Goal: Task Accomplishment & Management: Manage account settings

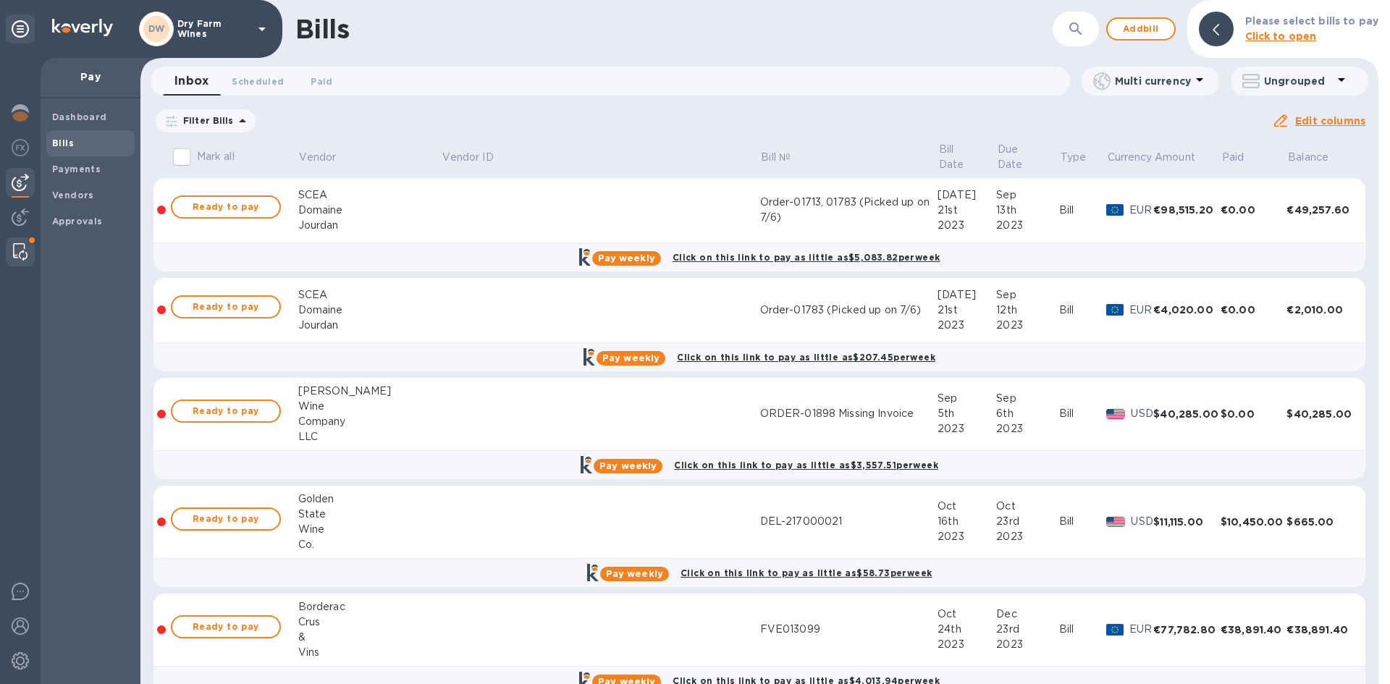
click at [20, 253] on img at bounding box center [20, 251] width 14 height 17
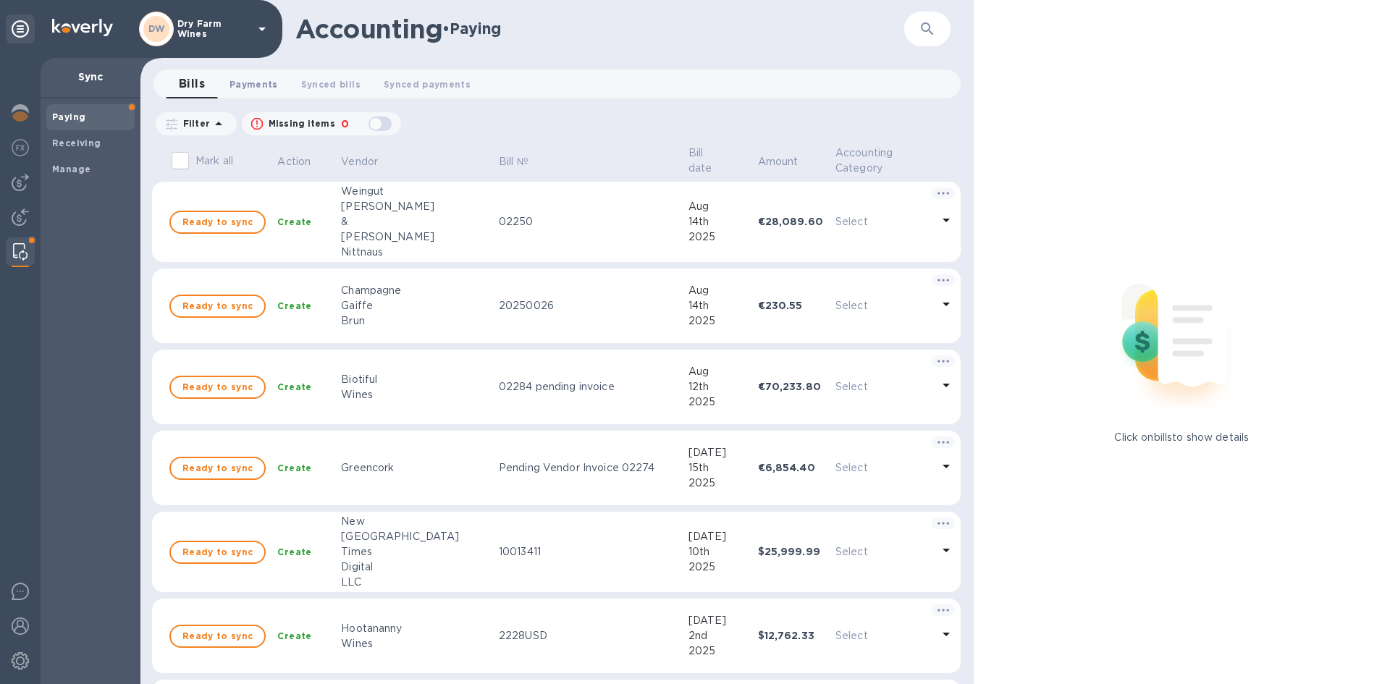
click at [258, 91] on span "Payments 0" at bounding box center [253, 84] width 49 height 15
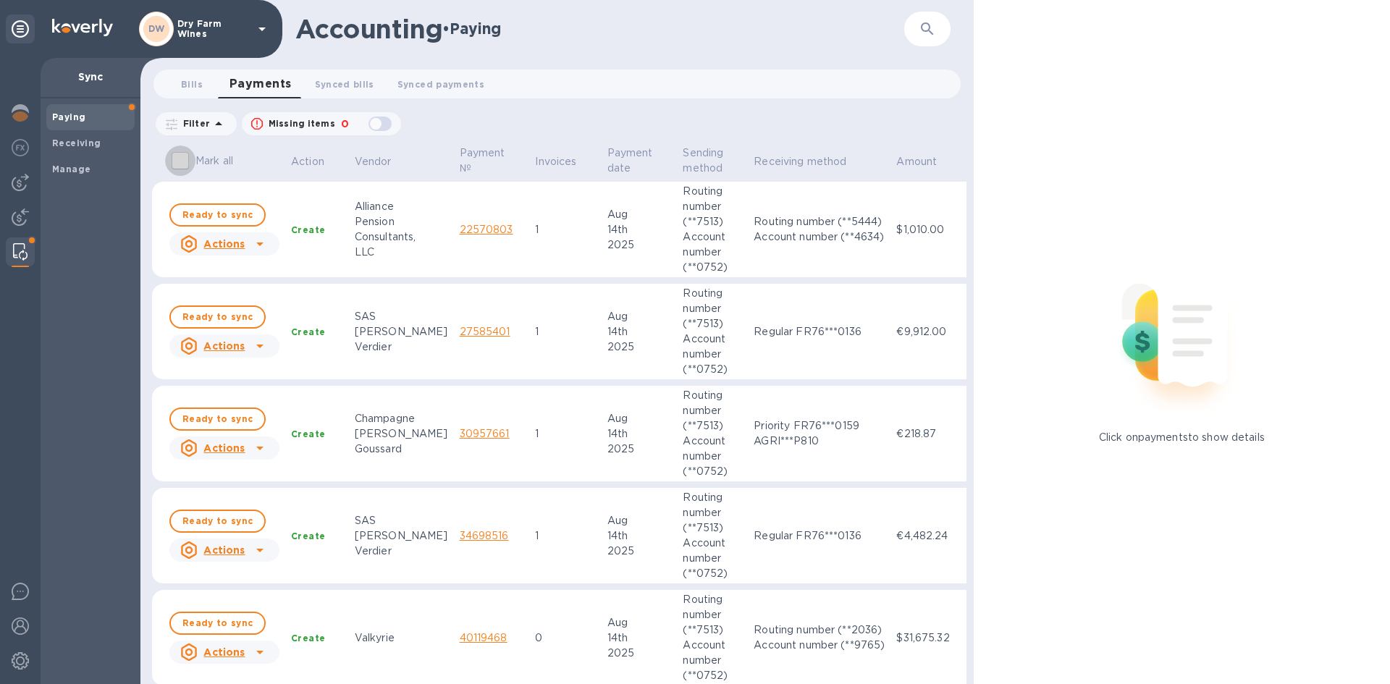
click at [176, 164] on input "Mark all" at bounding box center [180, 161] width 30 height 30
checkbox input "true"
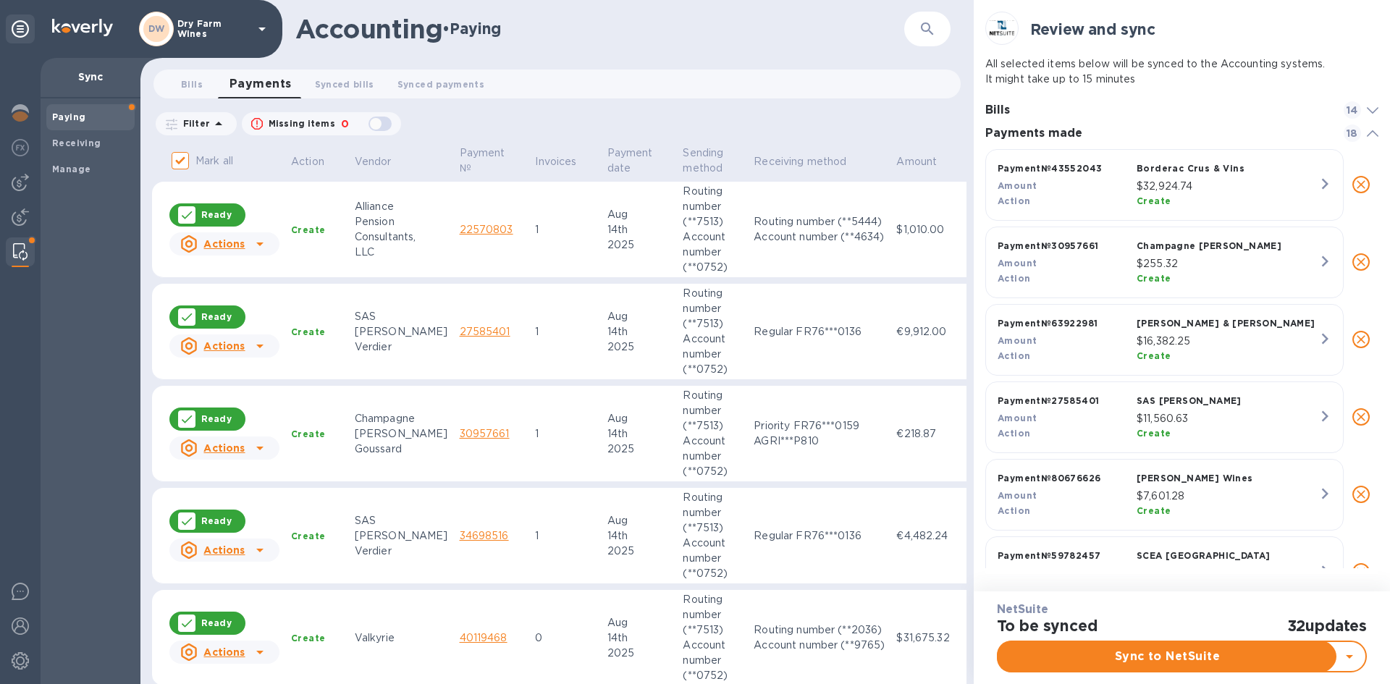
scroll to position [965, 0]
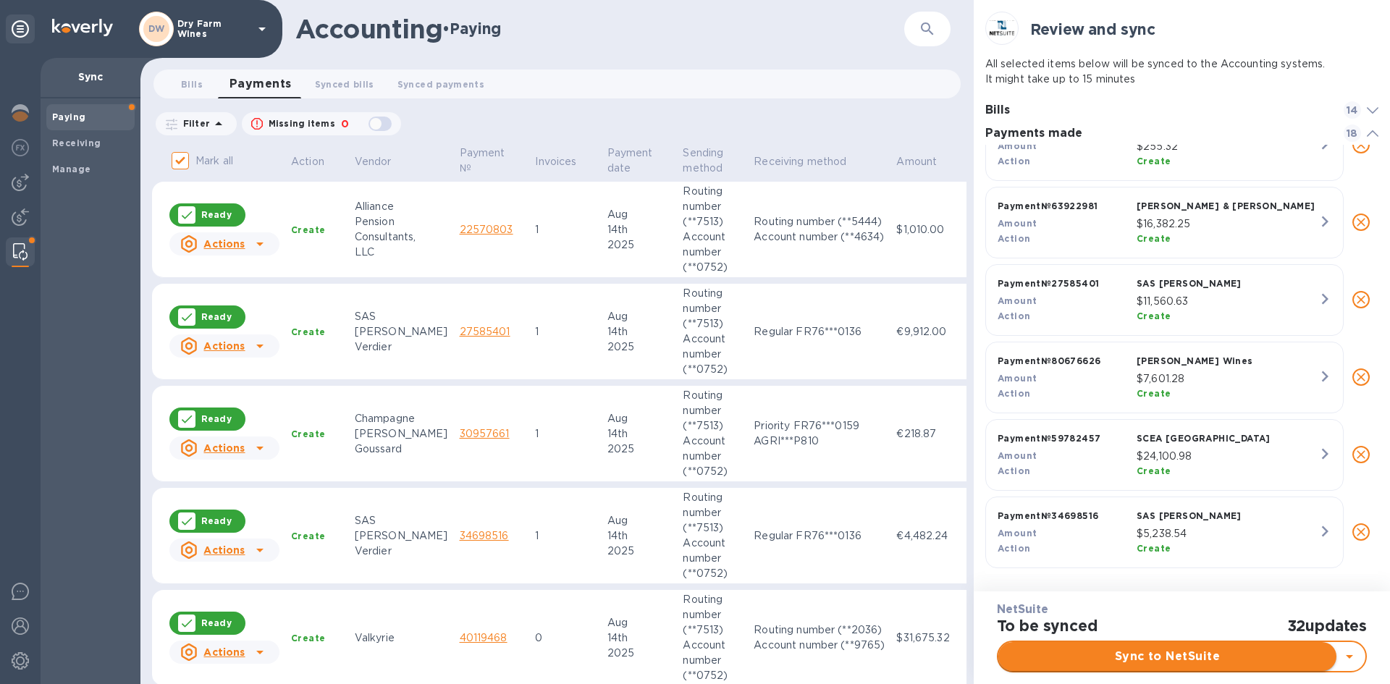
click at [1210, 649] on span "Sync to NetSuite" at bounding box center [1167, 656] width 315 height 17
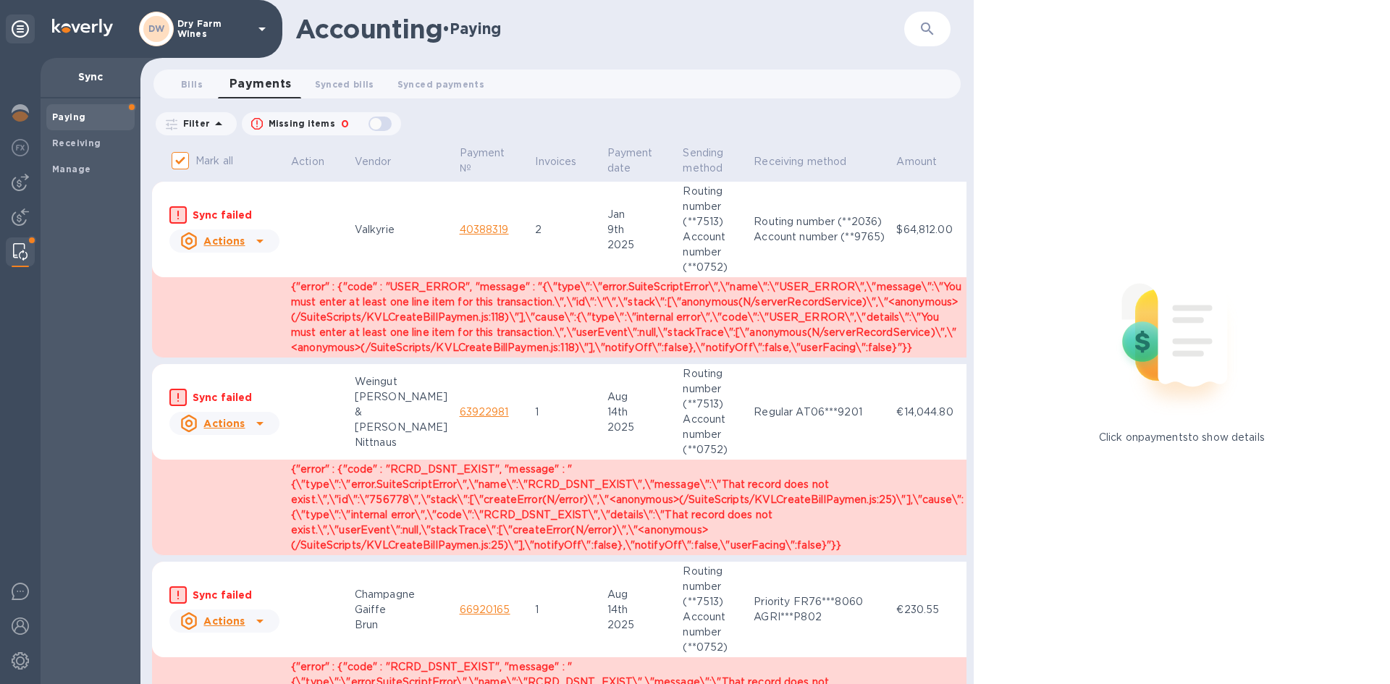
checkbox input "false"
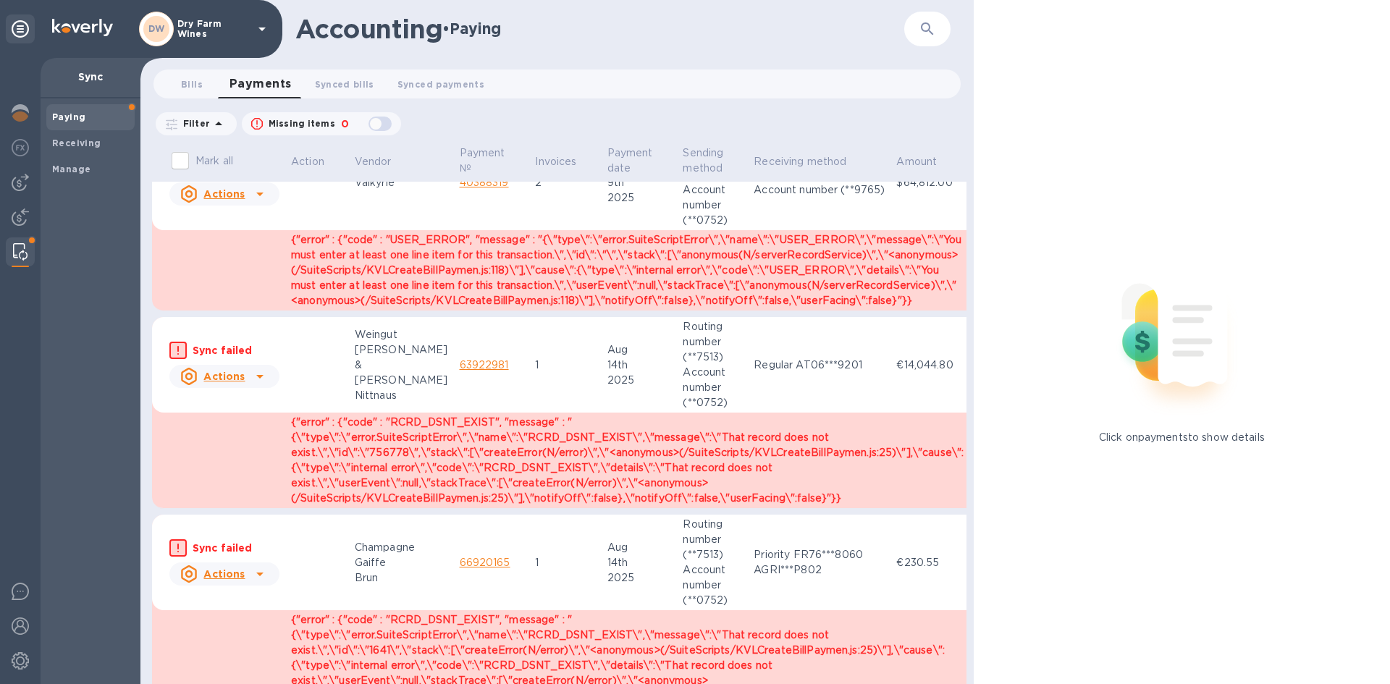
scroll to position [0, 0]
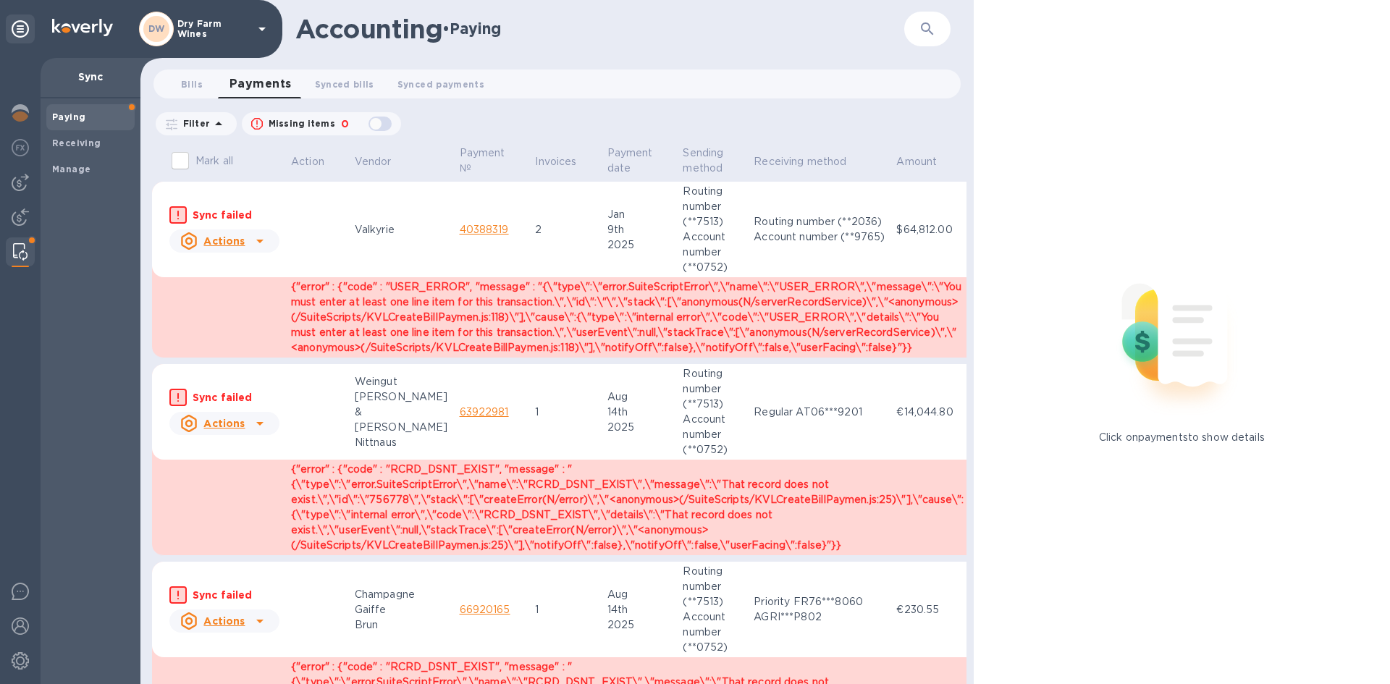
click at [460, 229] on link "40388319" at bounding box center [484, 230] width 49 height 12
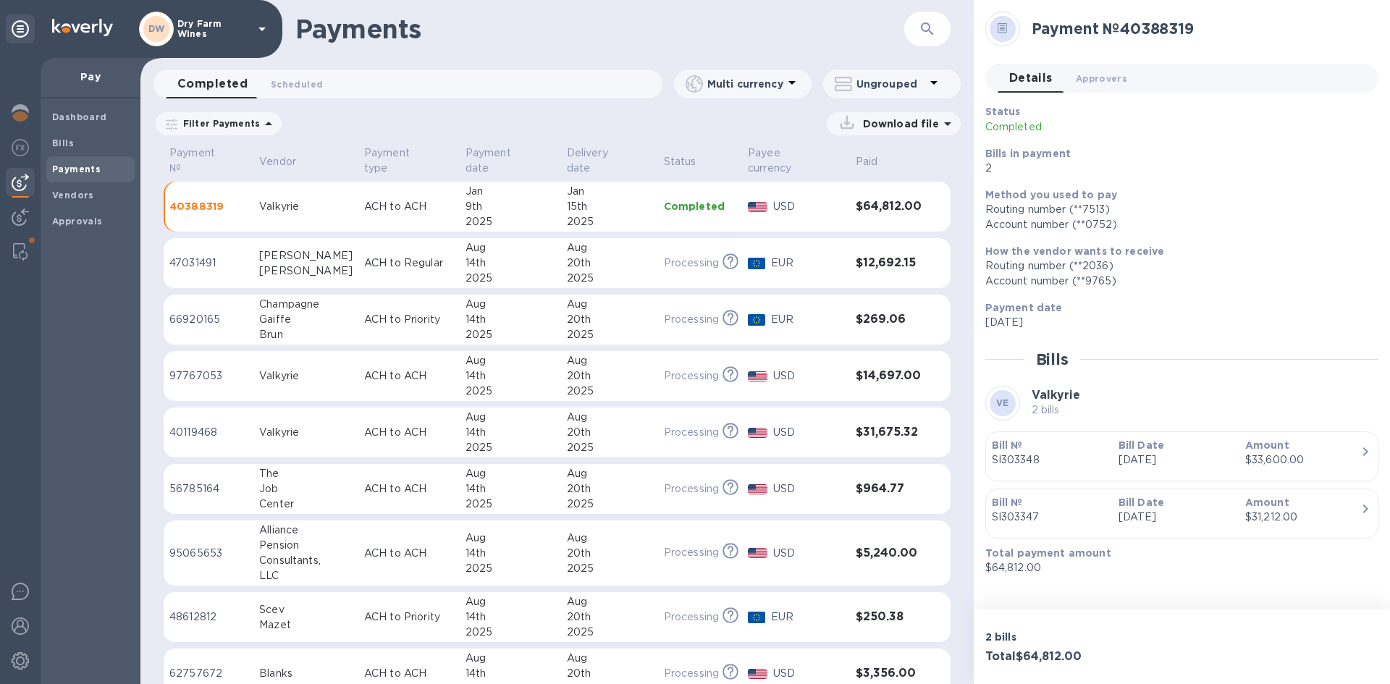
click at [485, 199] on div "9th" at bounding box center [510, 206] width 90 height 15
click at [206, 199] on p "40388319" at bounding box center [208, 206] width 78 height 14
click at [208, 199] on p "40388319" at bounding box center [208, 206] width 78 height 14
click at [12, 247] on div at bounding box center [20, 251] width 26 height 29
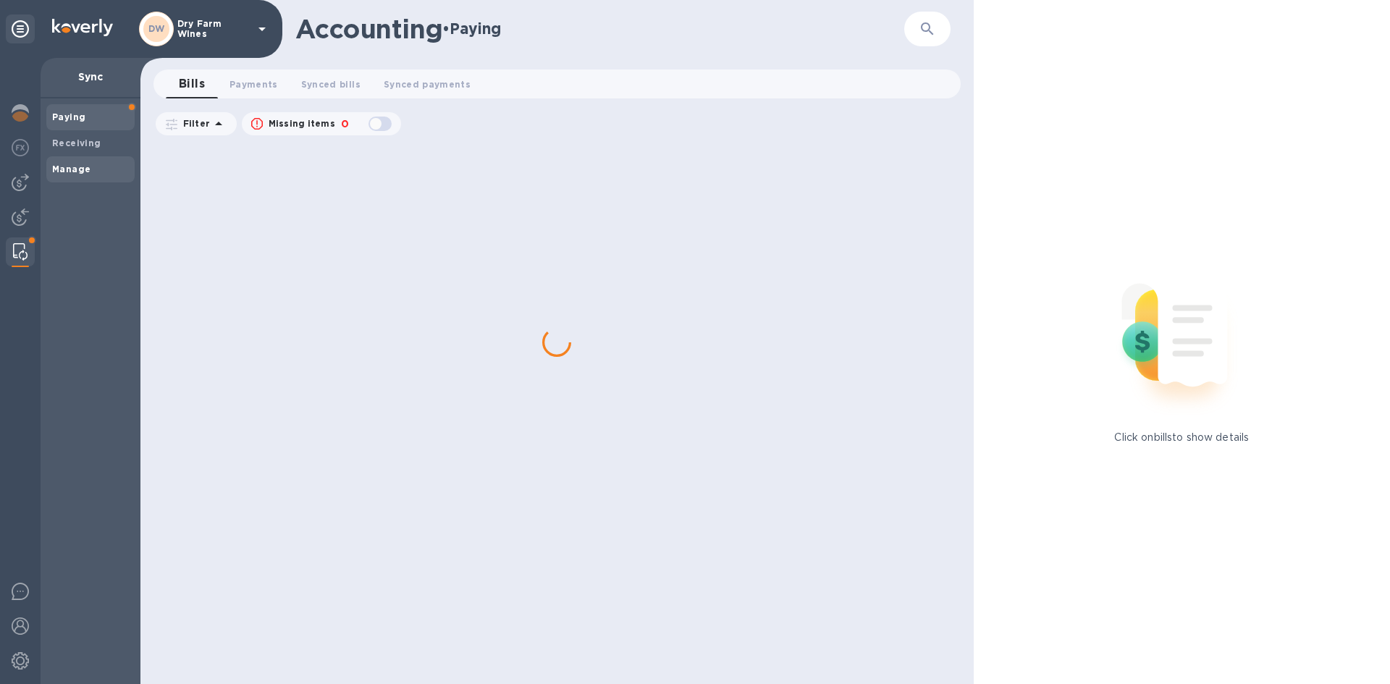
click at [76, 168] on b "Manage" at bounding box center [71, 169] width 38 height 11
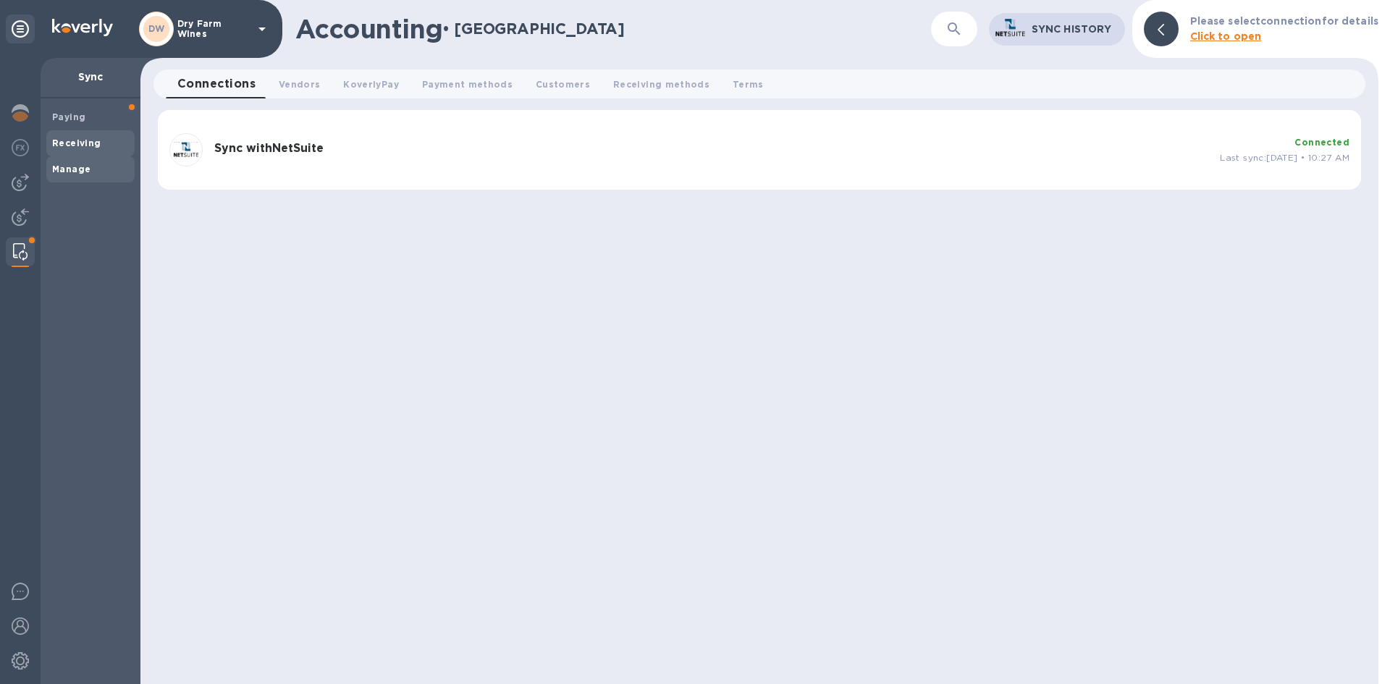
drag, startPoint x: 81, startPoint y: 137, endPoint x: 80, endPoint y: 126, distance: 10.9
click at [80, 138] on b "Receiving" at bounding box center [76, 143] width 49 height 11
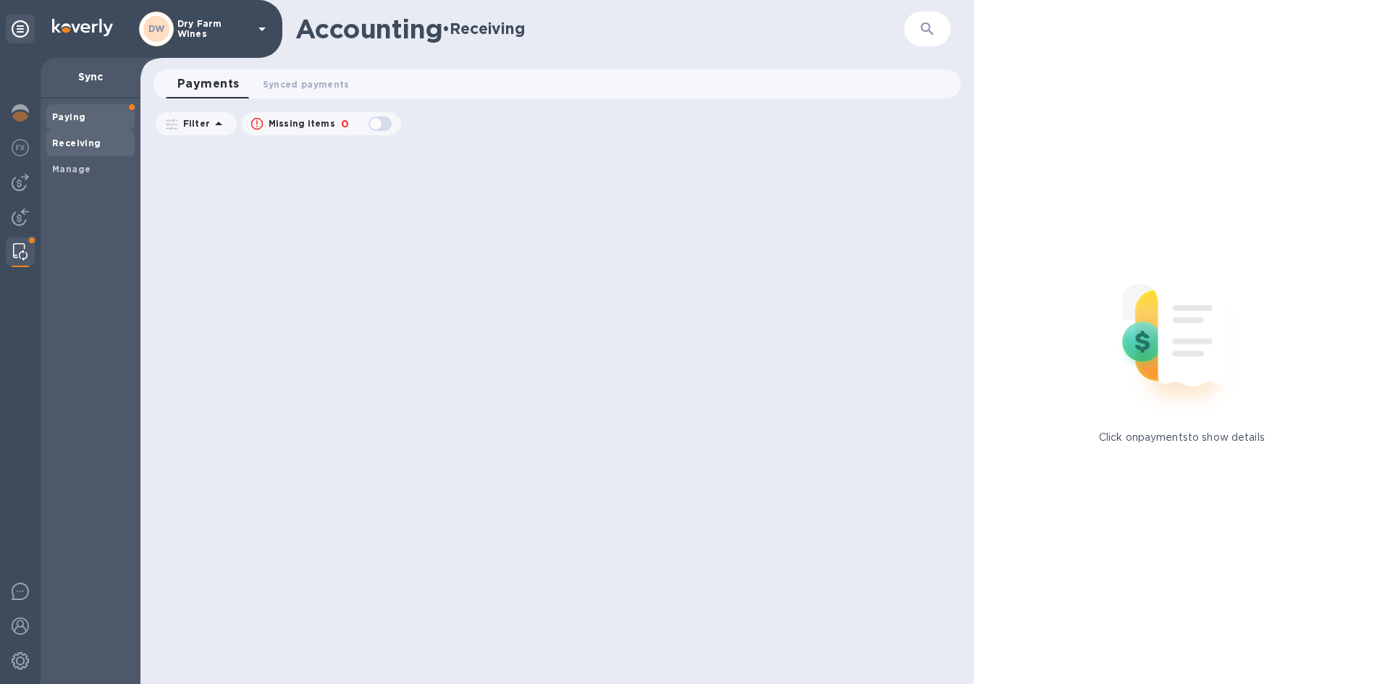
click at [81, 111] on b "Paying" at bounding box center [68, 116] width 33 height 11
click at [5, 248] on div at bounding box center [20, 371] width 41 height 626
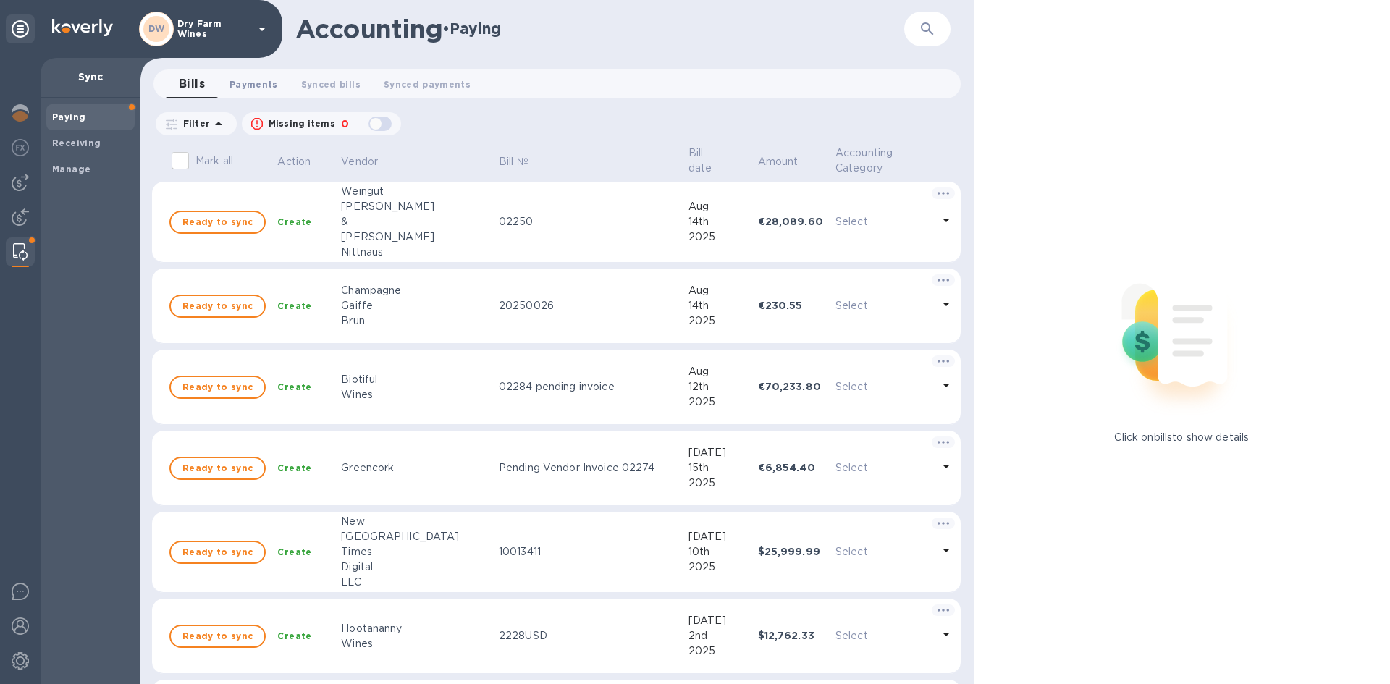
click at [231, 80] on span "Payments 0" at bounding box center [253, 84] width 49 height 15
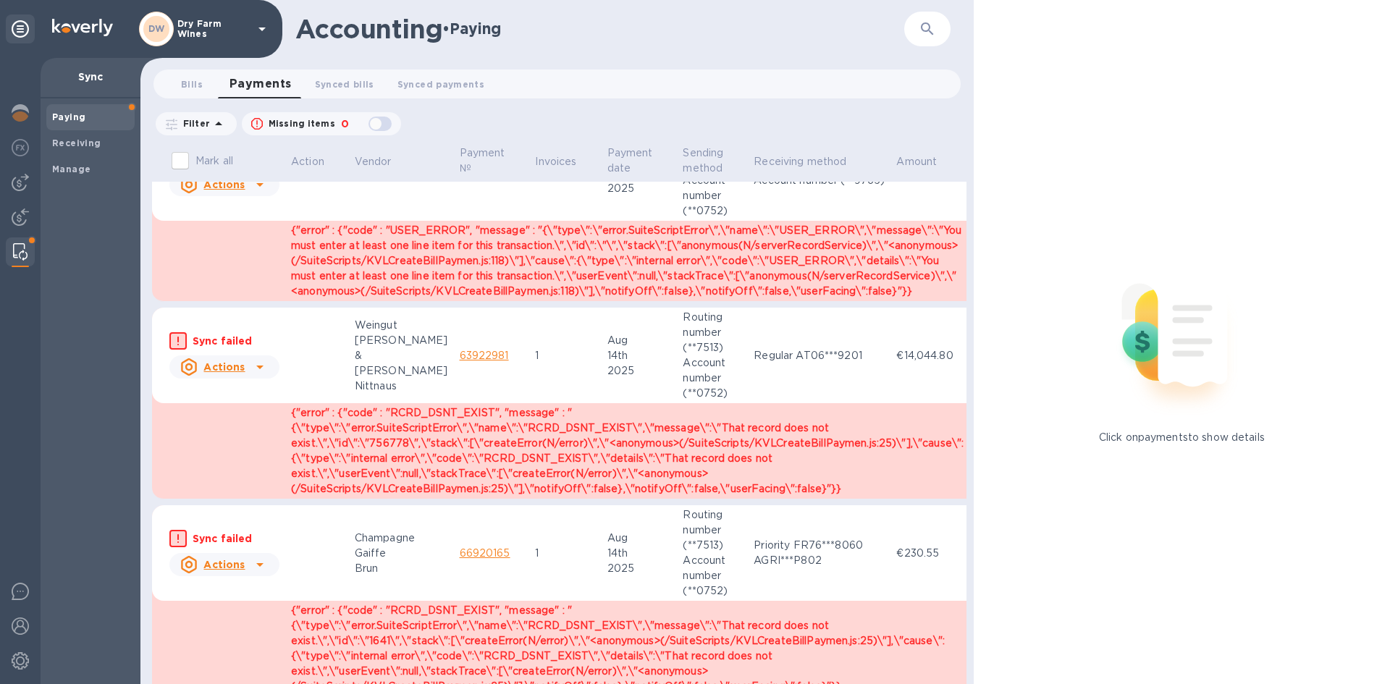
scroll to position [93, 0]
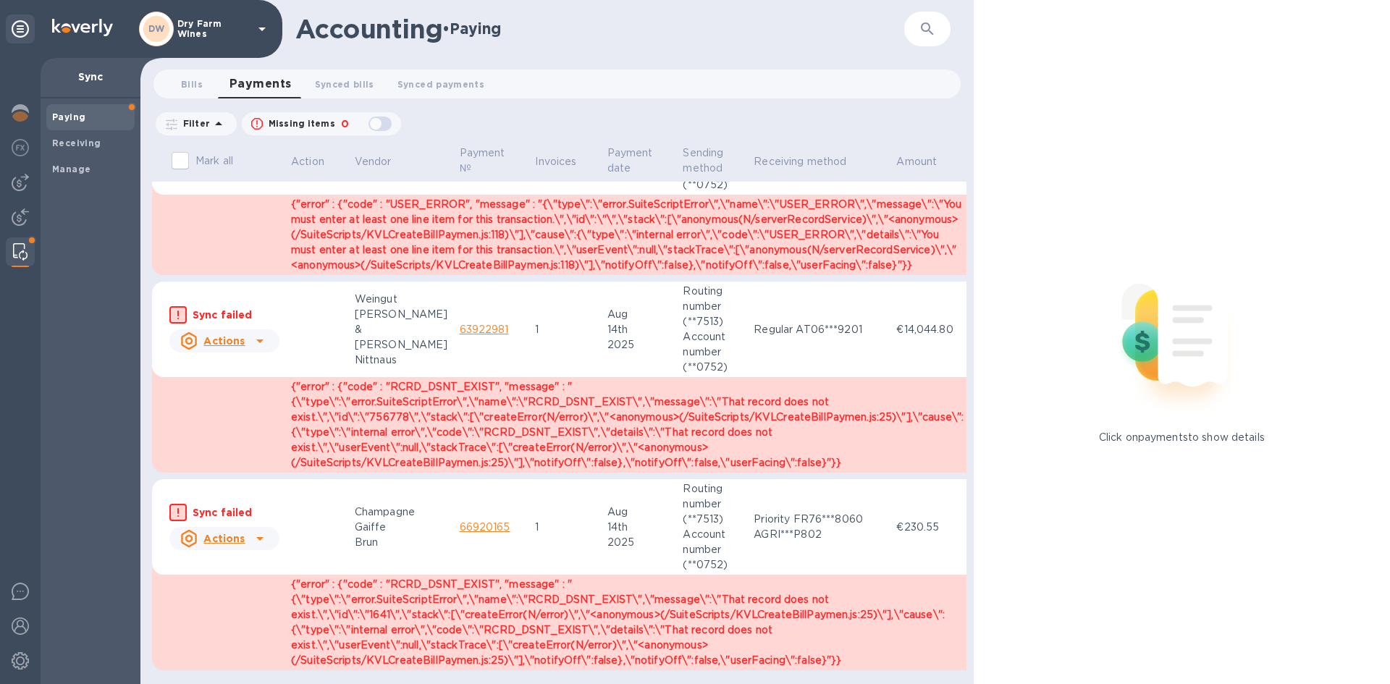
click at [259, 340] on icon at bounding box center [259, 342] width 7 height 4
click at [278, 388] on b "Mark as synced" at bounding box center [277, 389] width 81 height 12
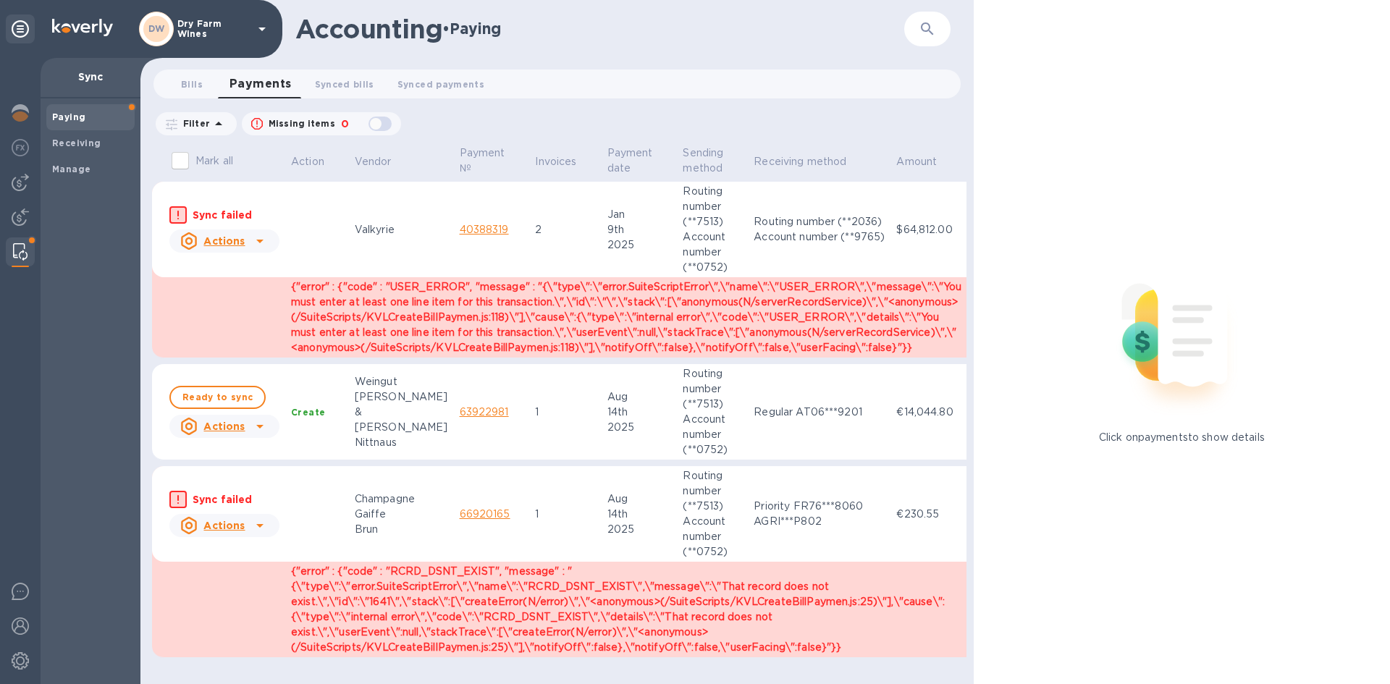
scroll to position [0, 0]
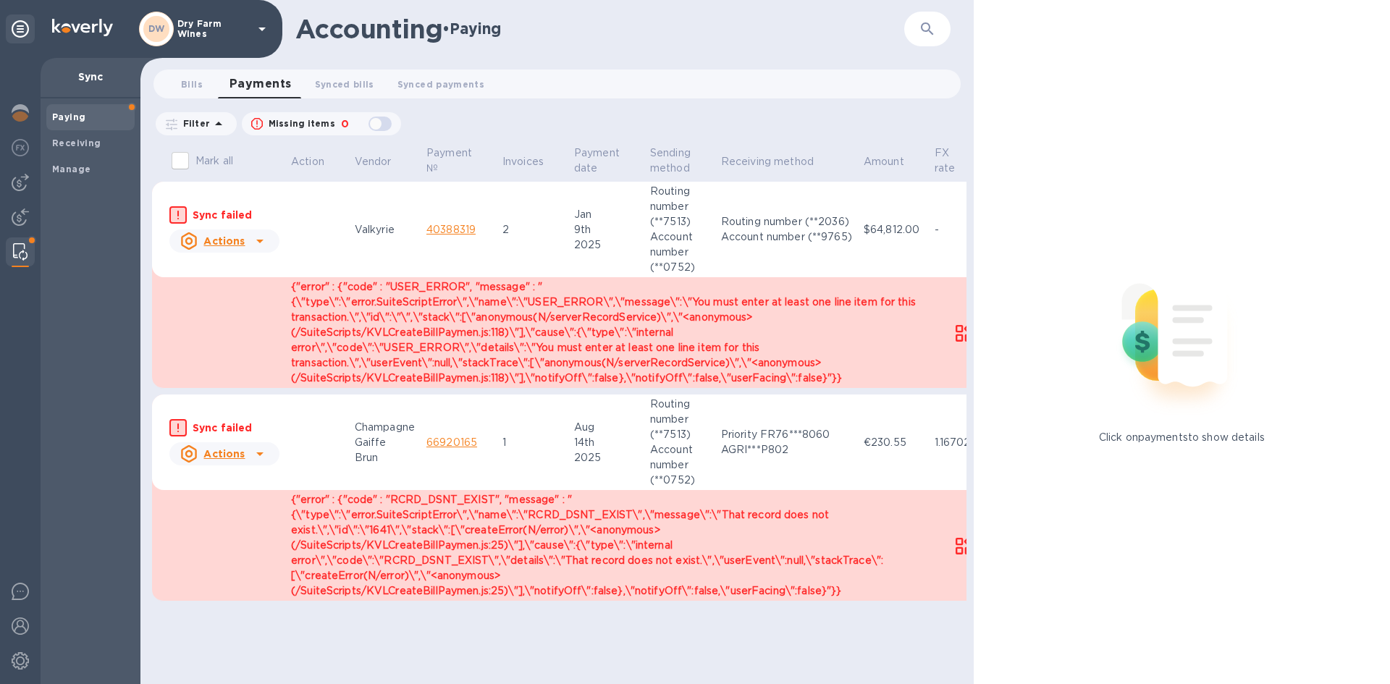
click at [263, 445] on icon at bounding box center [259, 453] width 17 height 17
click at [255, 481] on b "Mark as synced" at bounding box center [277, 482] width 81 height 12
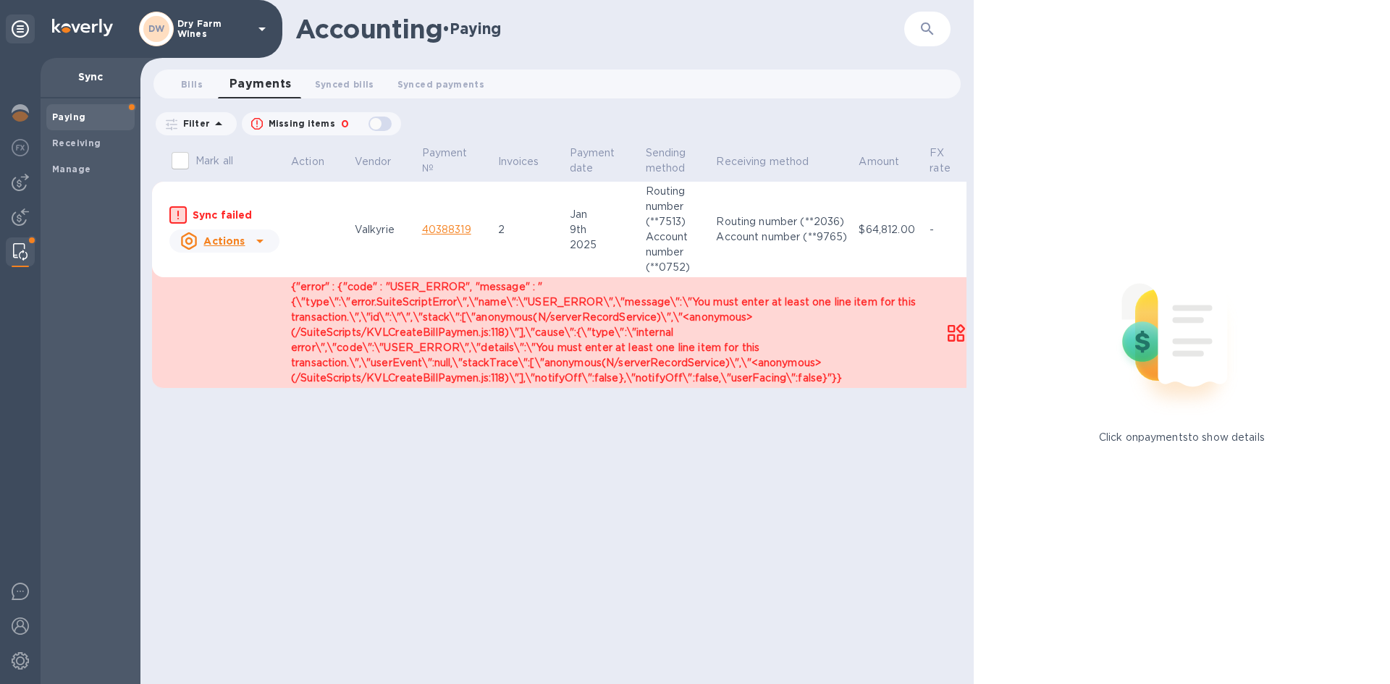
click at [440, 227] on link "40388319" at bounding box center [446, 230] width 49 height 12
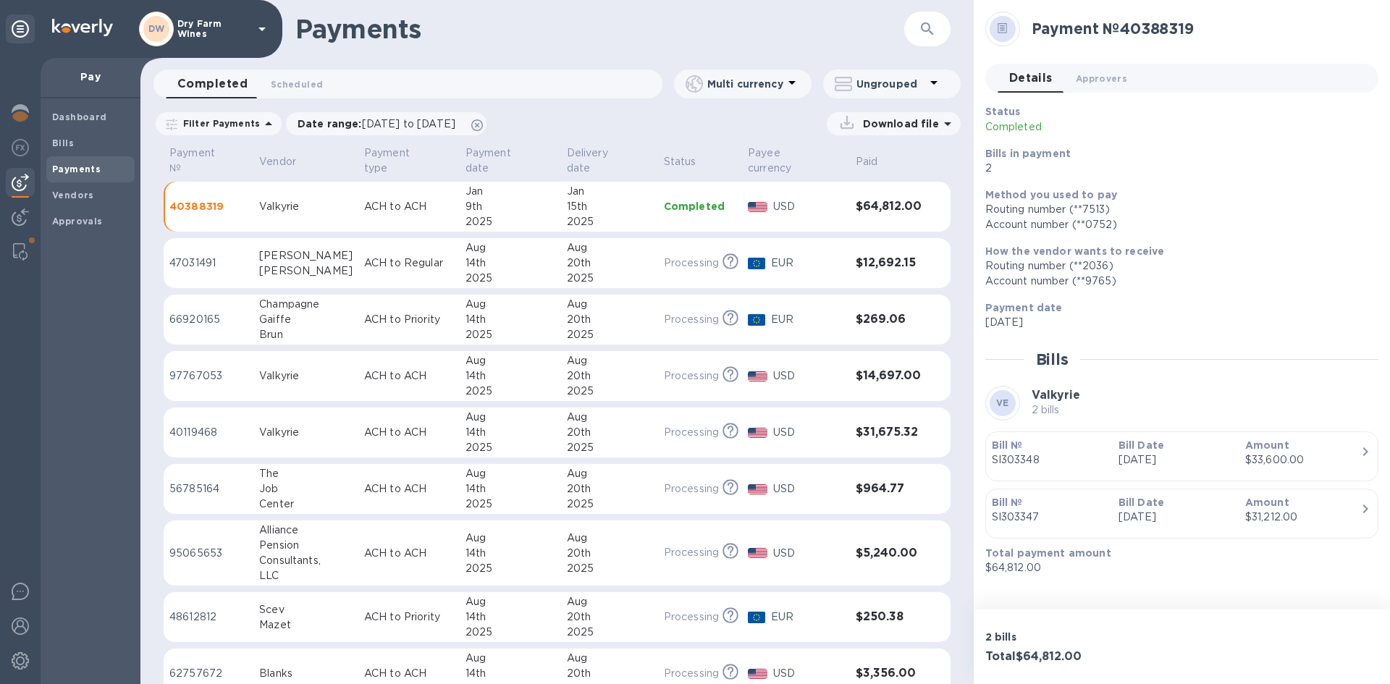
click at [1354, 469] on div "button" at bounding box center [1182, 471] width 380 height 7
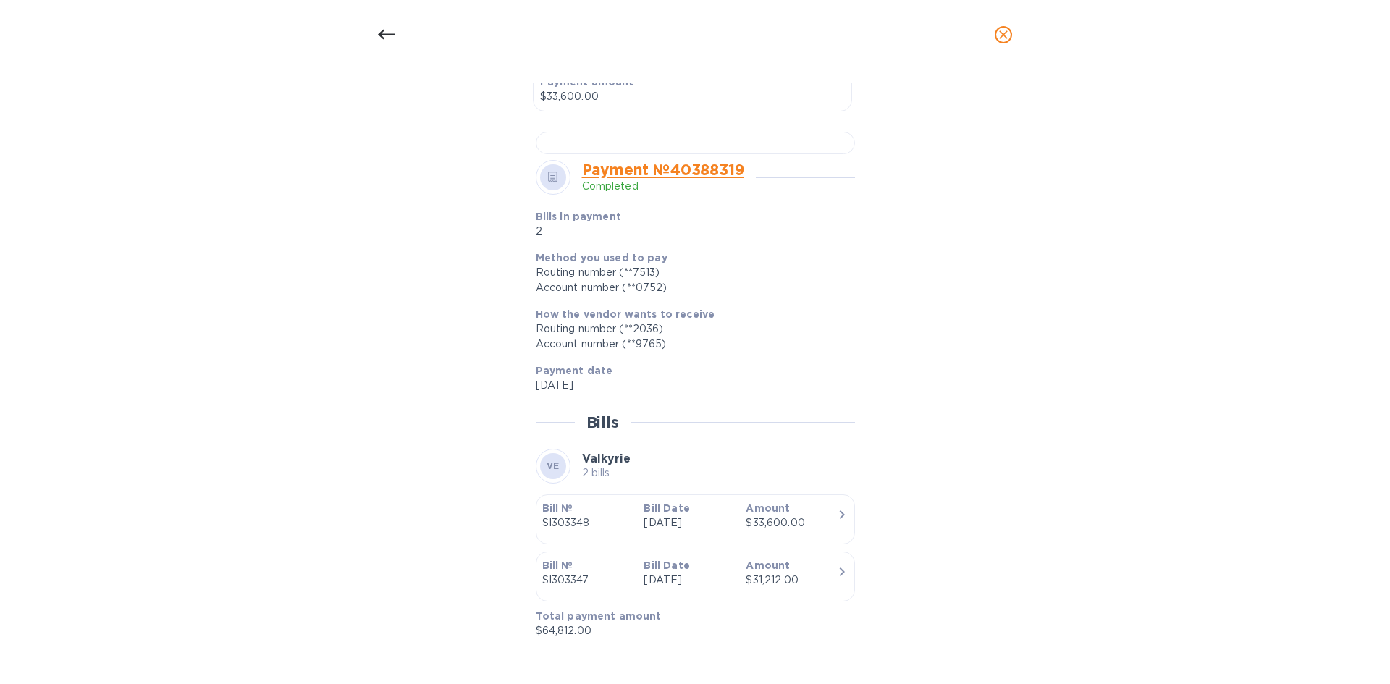
scroll to position [848, 0]
click at [382, 35] on icon at bounding box center [386, 34] width 17 height 17
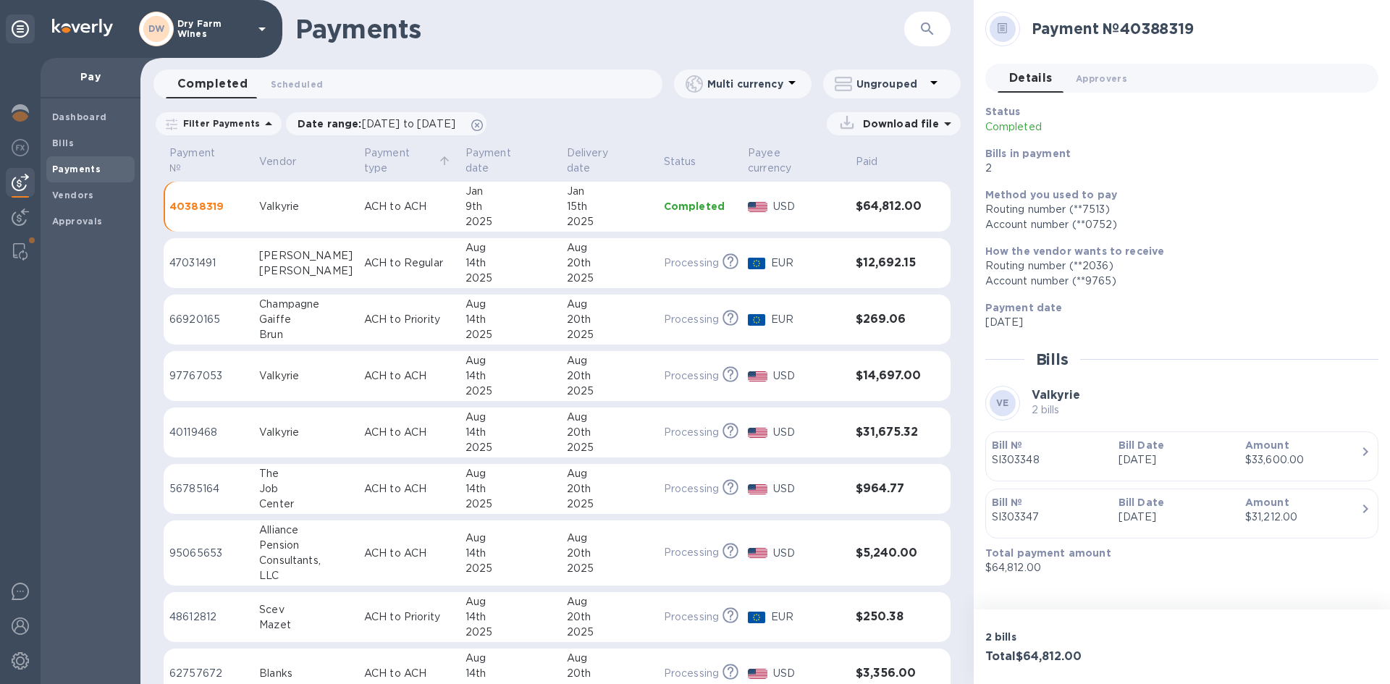
click at [364, 159] on p "Payment type" at bounding box center [399, 161] width 71 height 30
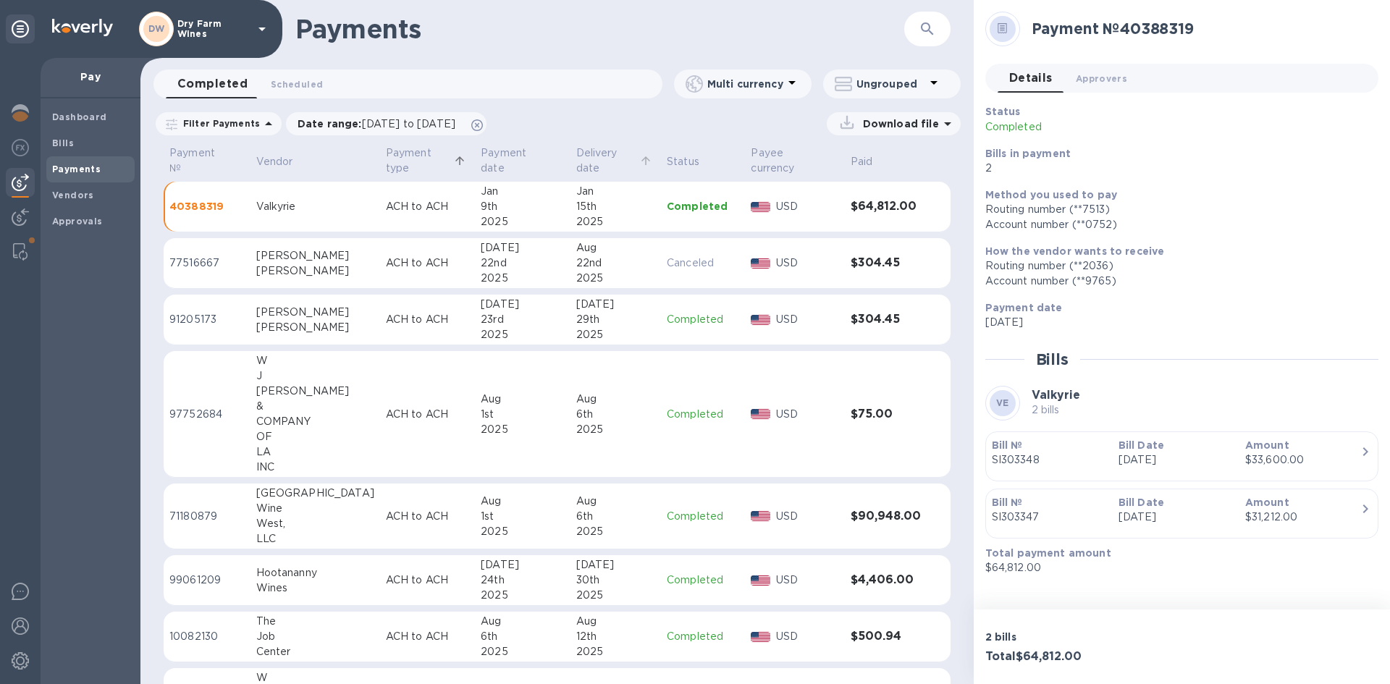
click at [576, 157] on p "Delivery date" at bounding box center [606, 161] width 61 height 30
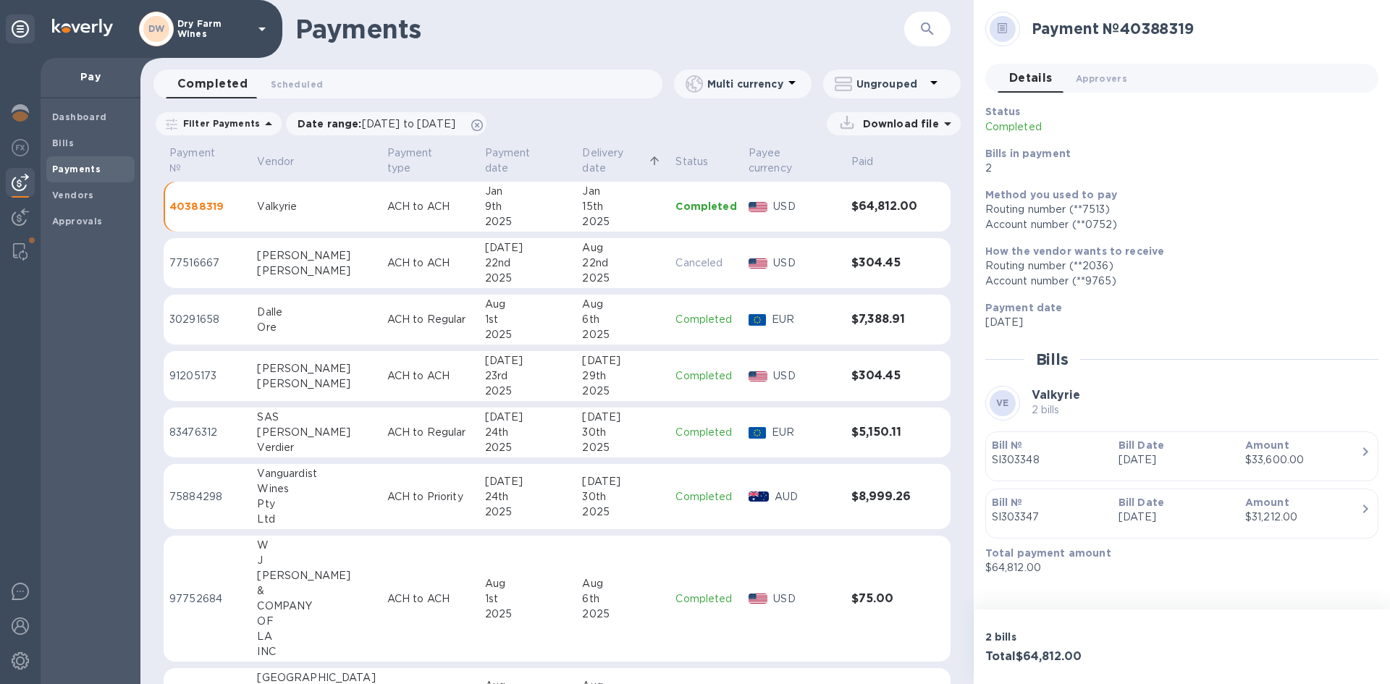
click at [582, 157] on p "Delivery date" at bounding box center [613, 161] width 63 height 30
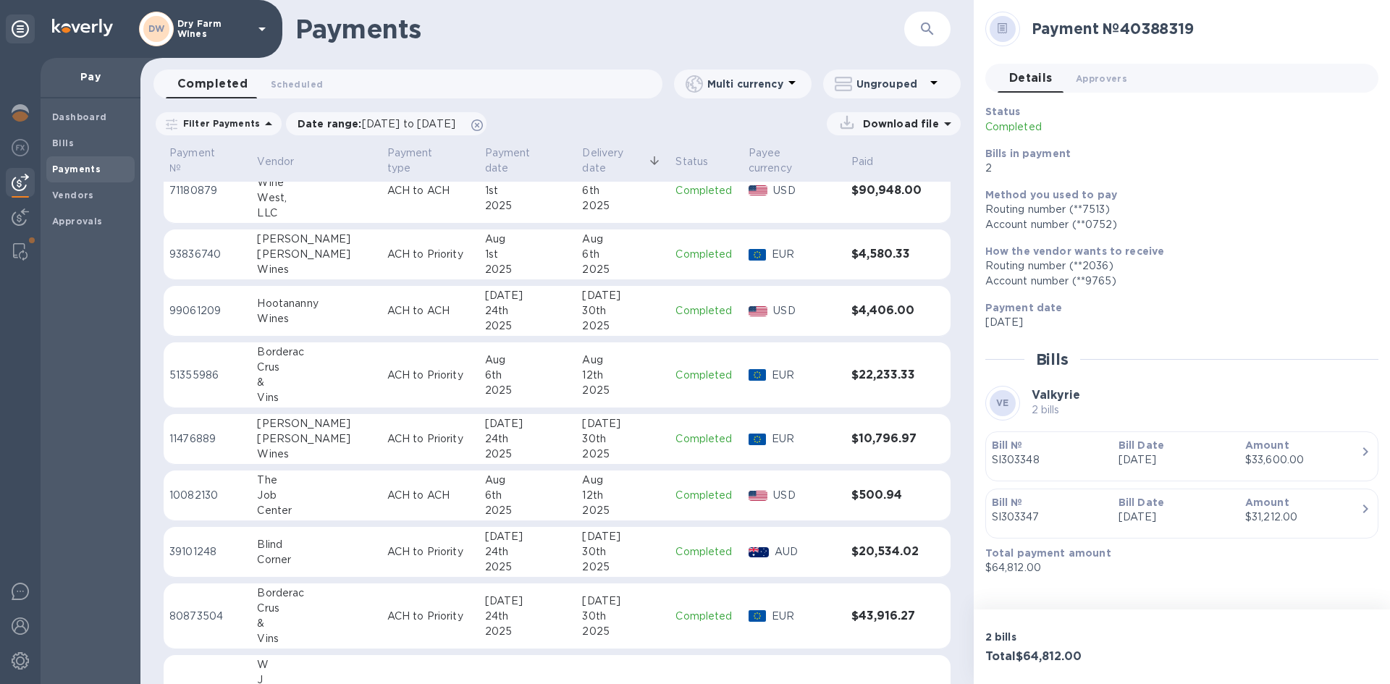
scroll to position [579, 0]
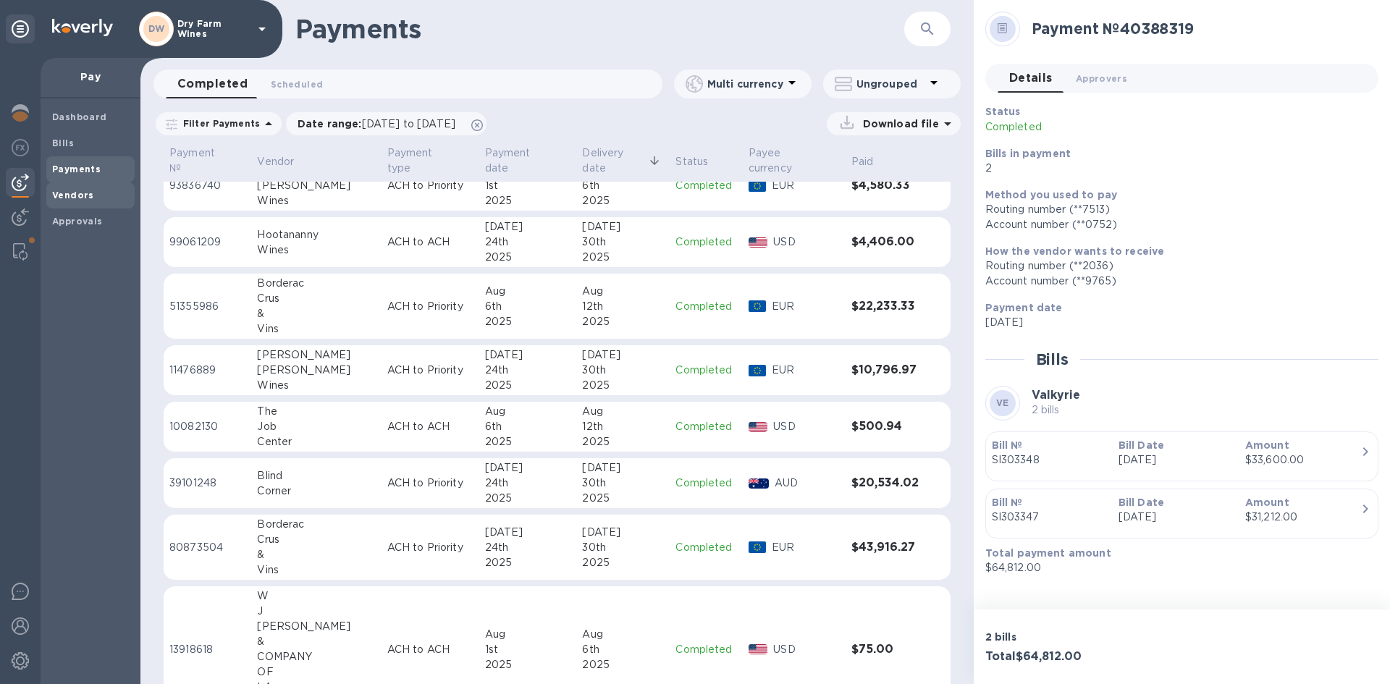
click at [77, 198] on b "Vendors" at bounding box center [73, 195] width 42 height 11
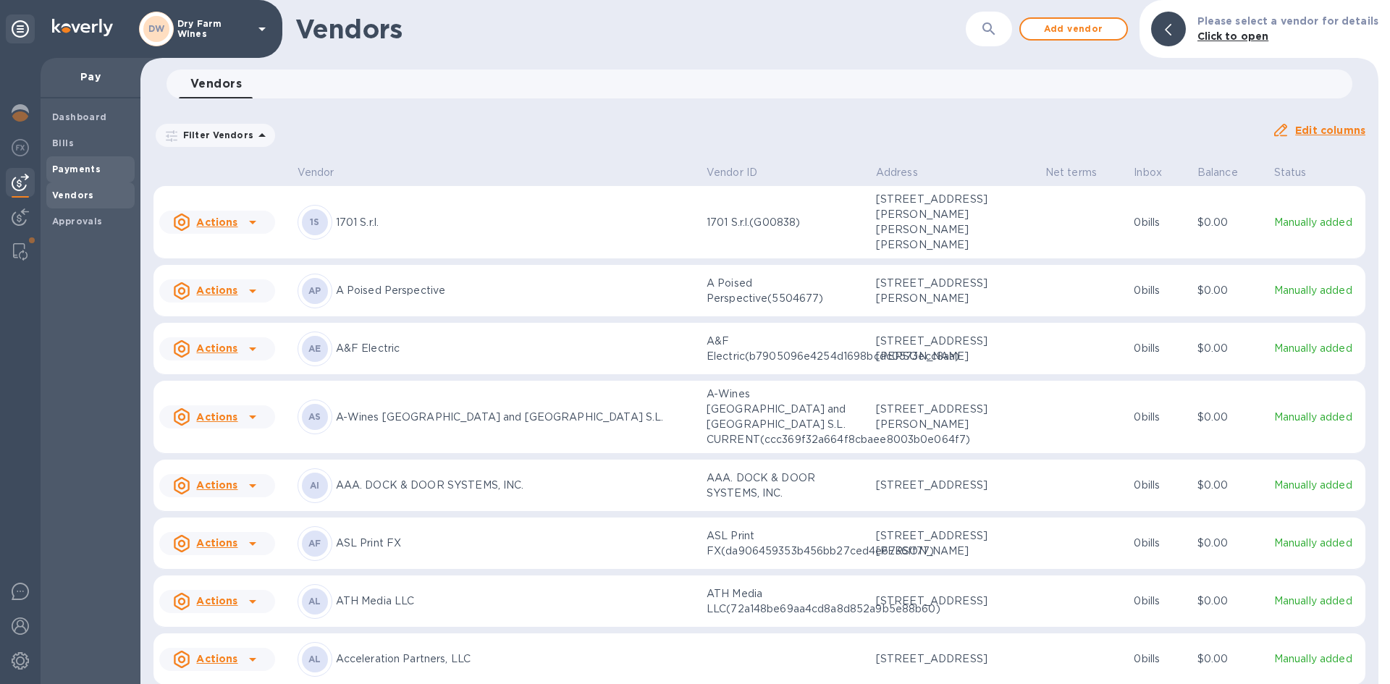
click at [77, 159] on div "Payments" at bounding box center [90, 169] width 88 height 26
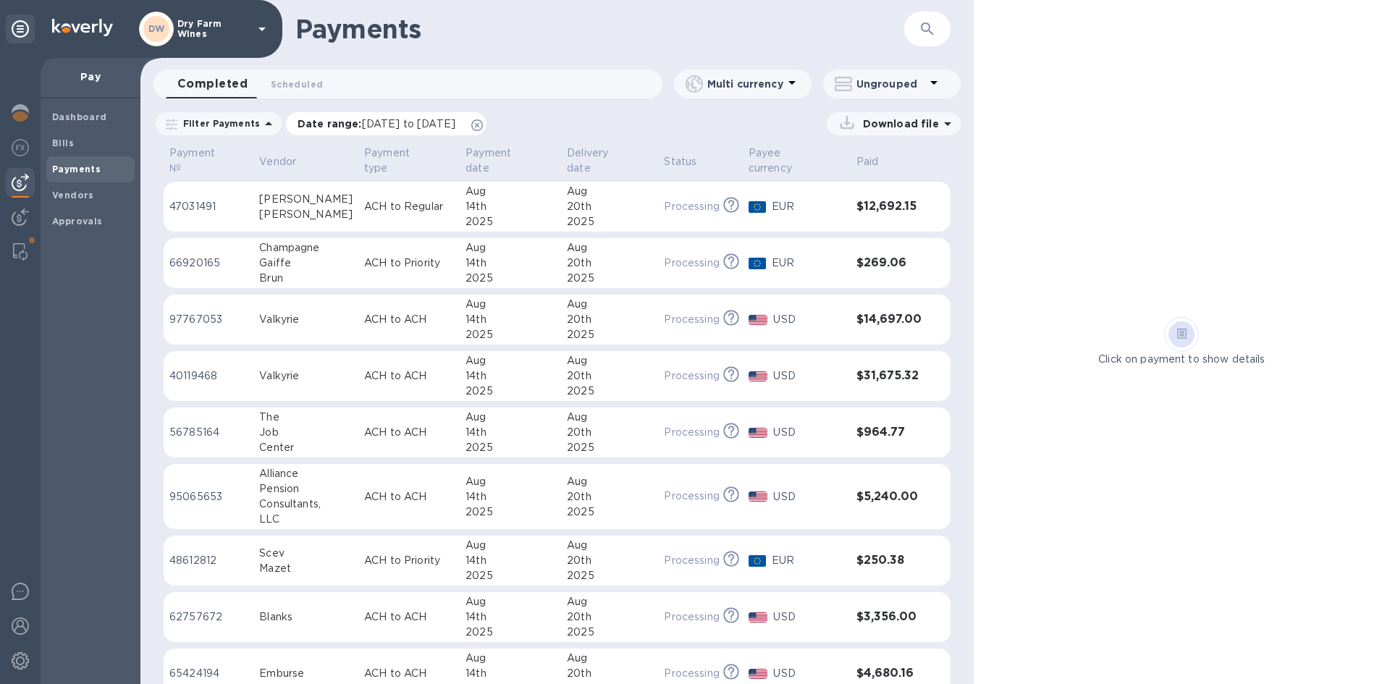
click at [483, 124] on icon at bounding box center [477, 125] width 12 height 12
click at [30, 238] on span at bounding box center [32, 240] width 9 height 9
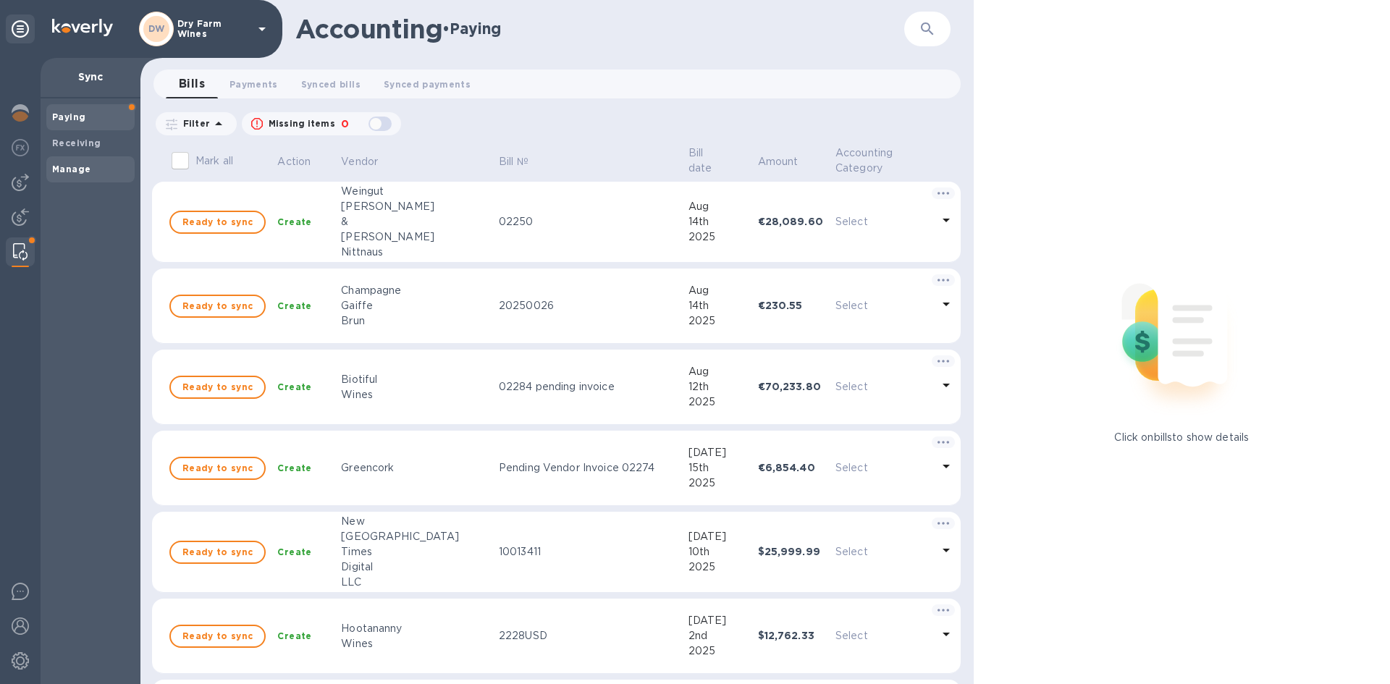
click at [83, 164] on b "Manage" at bounding box center [71, 169] width 38 height 11
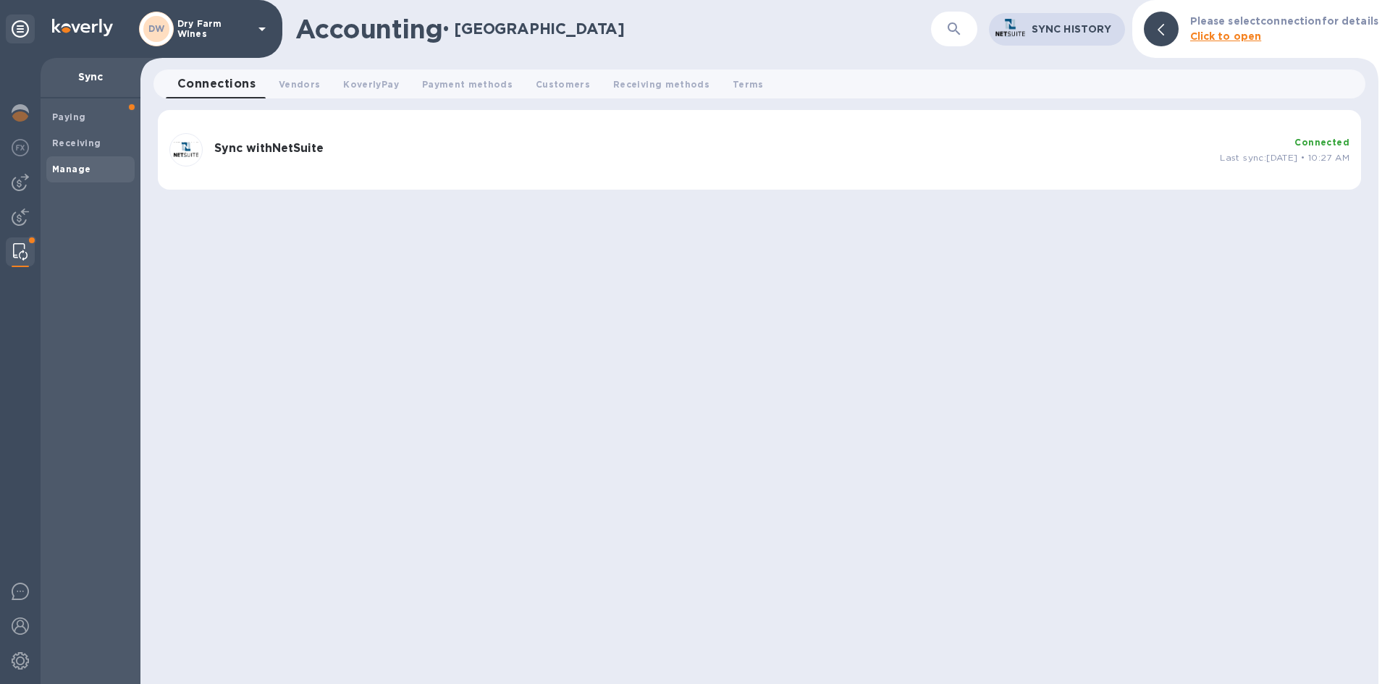
drag, startPoint x: 25, startPoint y: 241, endPoint x: 80, endPoint y: 195, distance: 71.5
click at [25, 241] on div at bounding box center [20, 251] width 26 height 29
click at [106, 114] on span "Paying" at bounding box center [90, 117] width 77 height 14
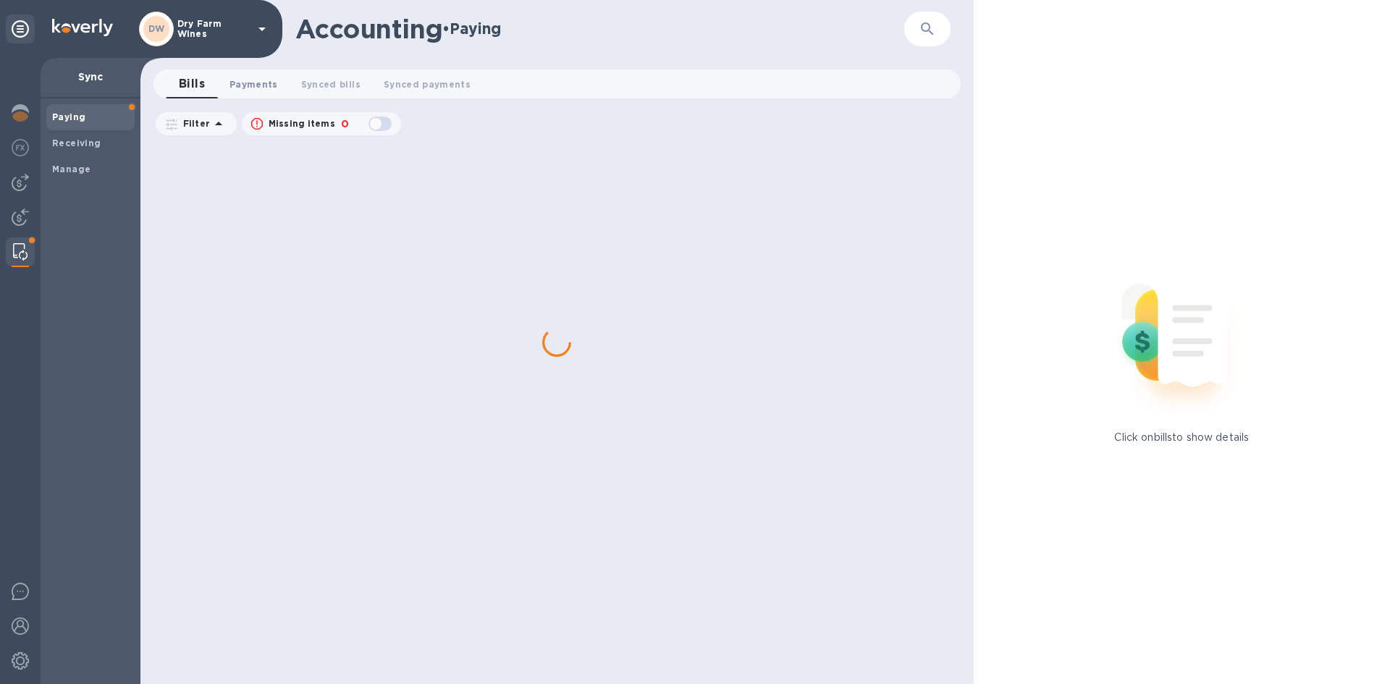
click at [248, 90] on span "Payments 0" at bounding box center [253, 84] width 49 height 15
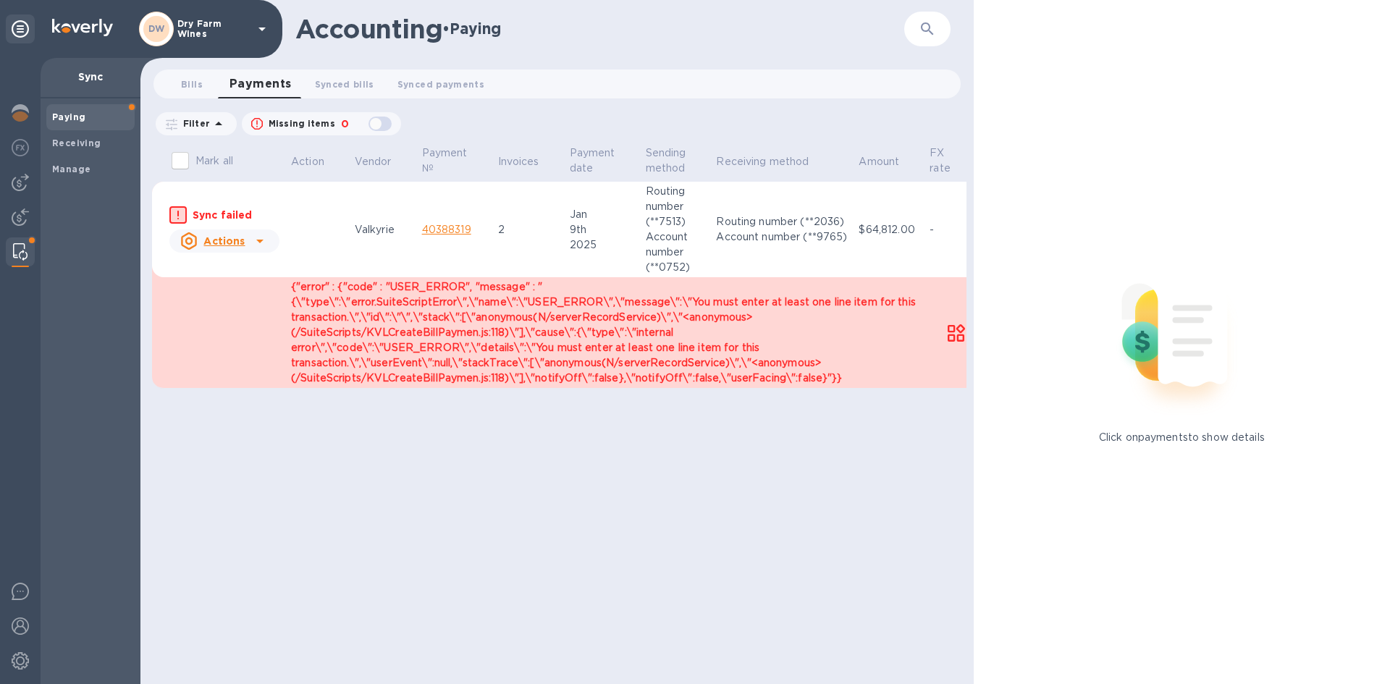
click at [265, 243] on icon at bounding box center [259, 240] width 17 height 17
click at [266, 297] on b "Mark as synced" at bounding box center [277, 300] width 81 height 12
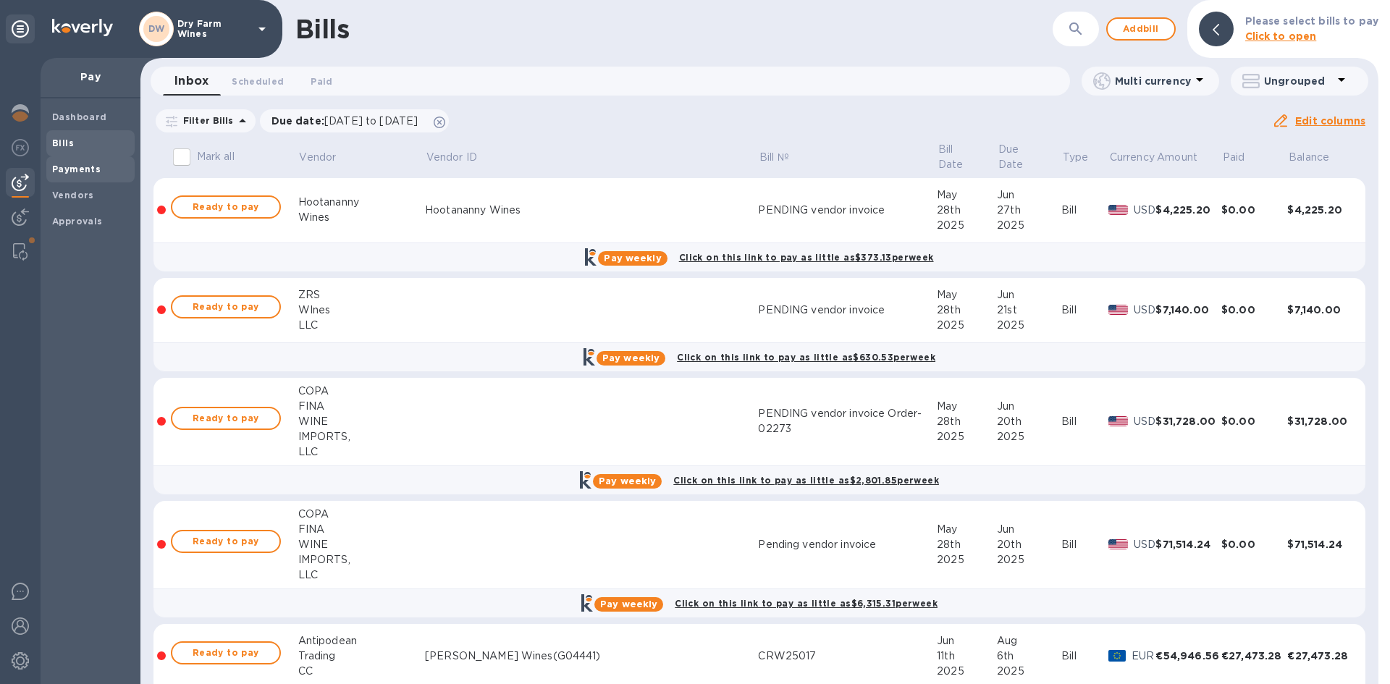
click at [68, 173] on b "Payments" at bounding box center [76, 169] width 49 height 11
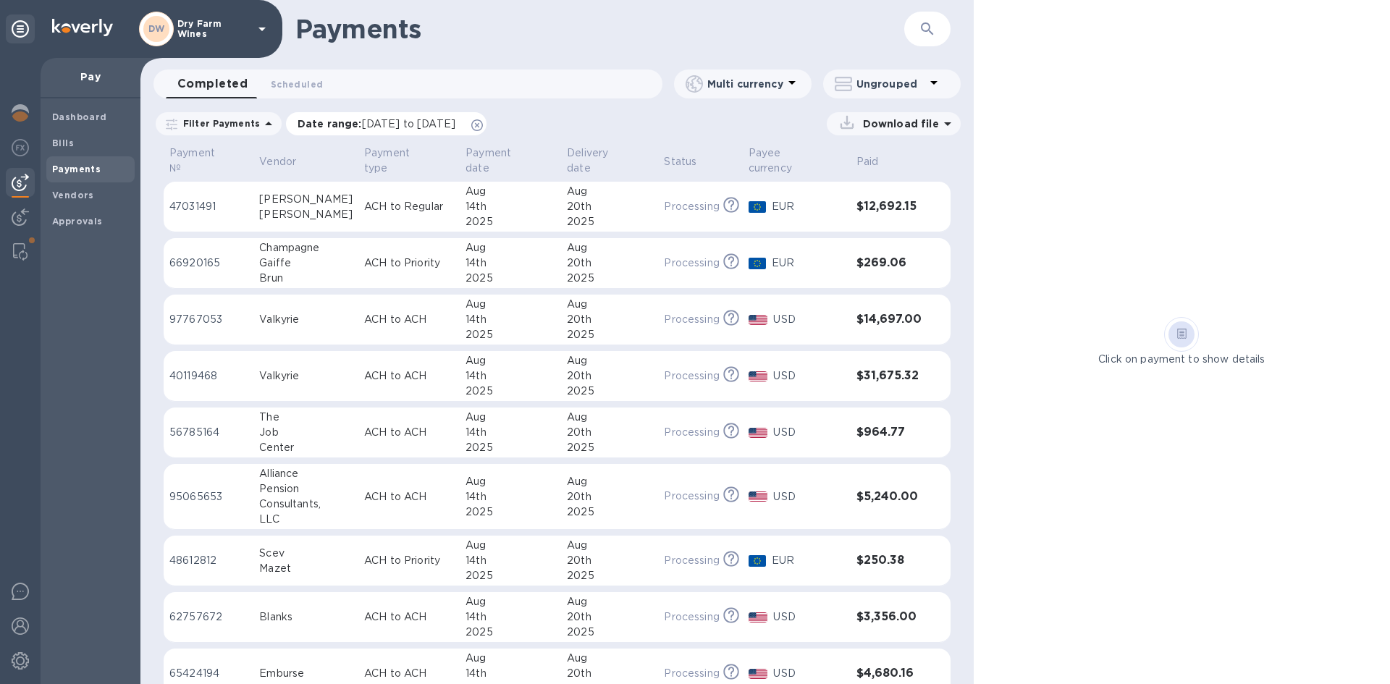
click at [486, 130] on div "Date range : [DATE] to [DATE]" at bounding box center [386, 123] width 201 height 23
click at [914, 28] on button "button" at bounding box center [927, 29] width 35 height 35
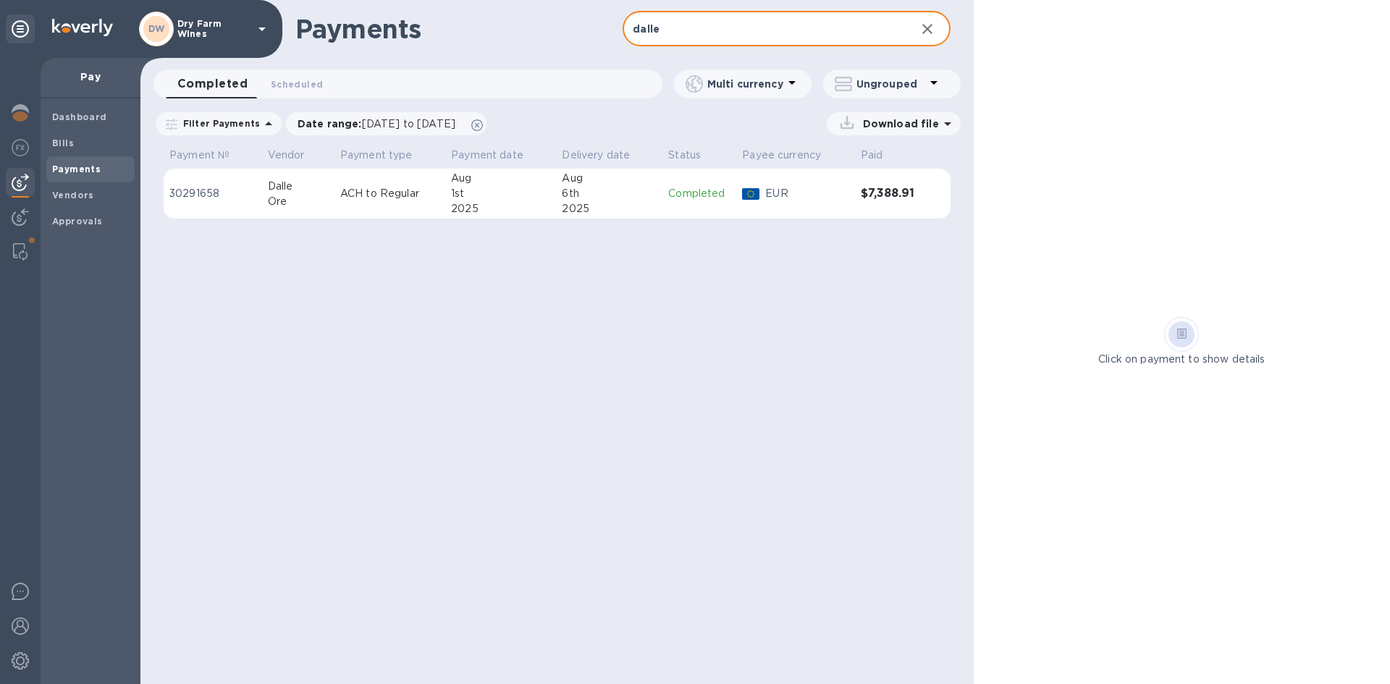
type input "dalle"
click at [375, 208] on td "ACH to Regular" at bounding box center [389, 194] width 111 height 51
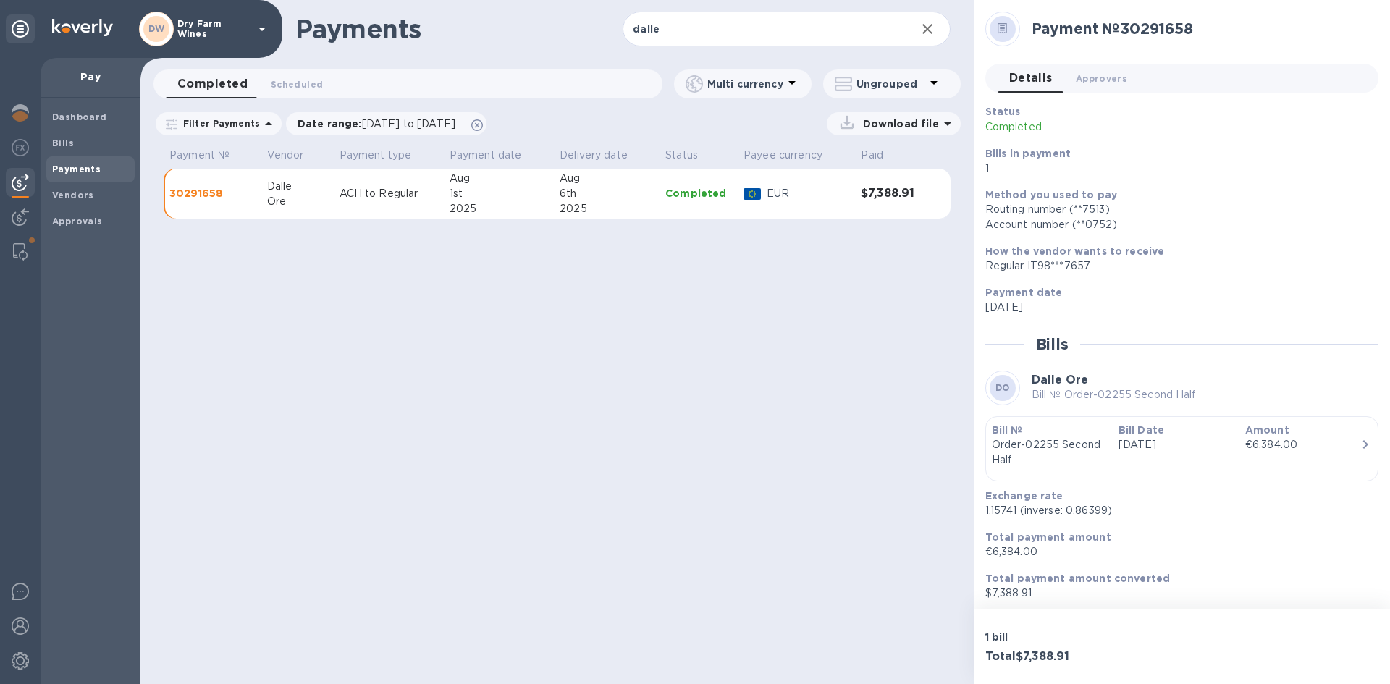
scroll to position [3, 0]
click at [1358, 455] on div "Amount €6,384.00" at bounding box center [1302, 442] width 127 height 56
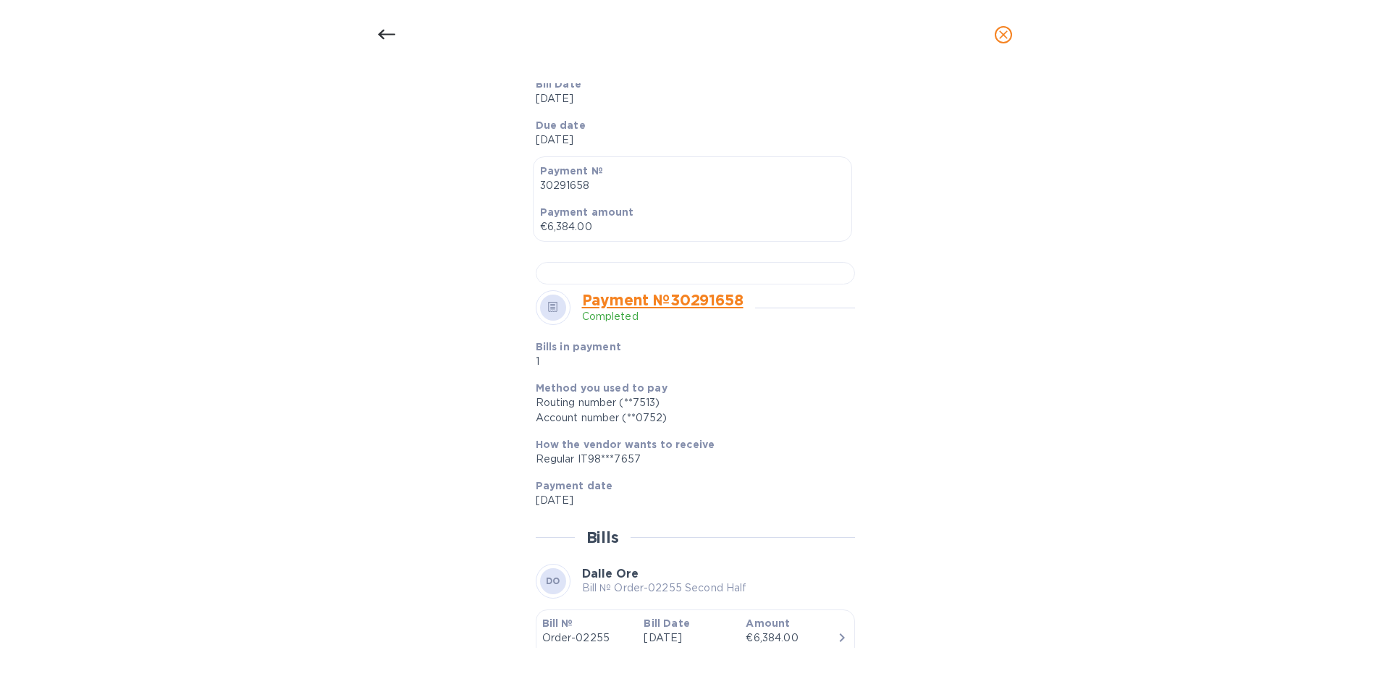
scroll to position [0, 0]
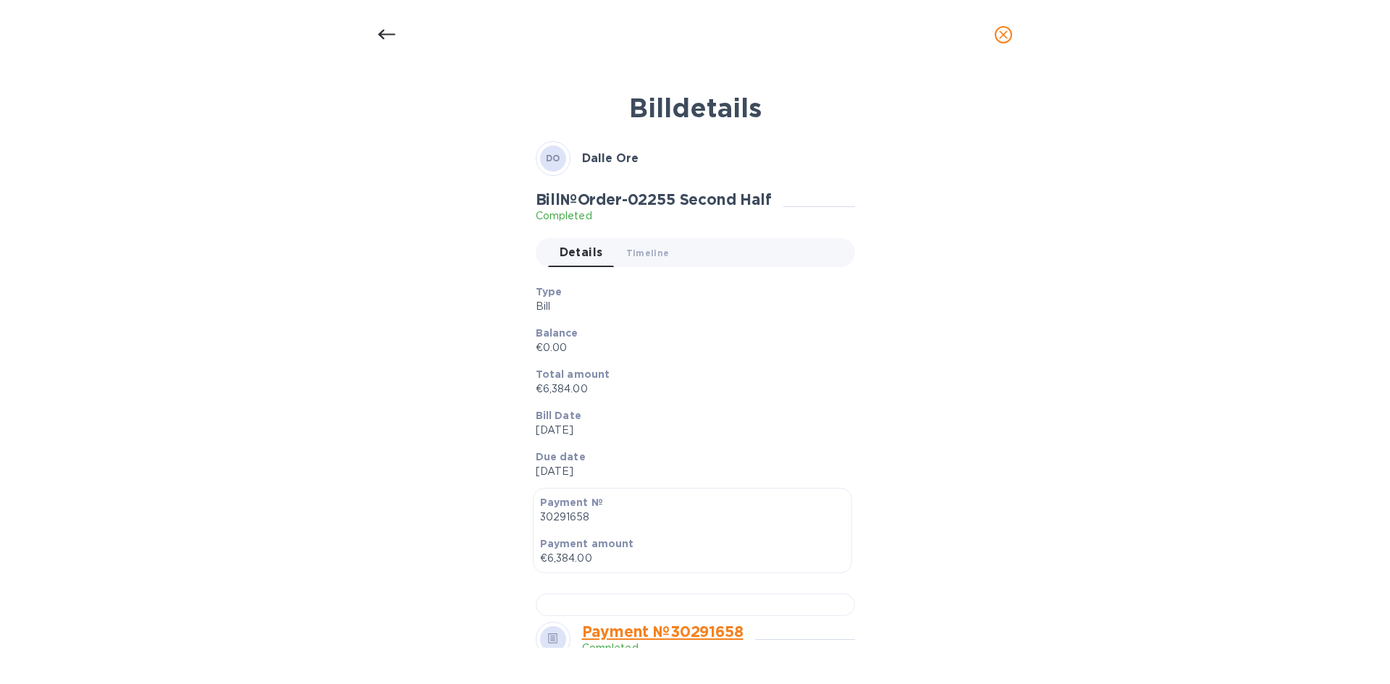
drag, startPoint x: 382, startPoint y: 36, endPoint x: 413, endPoint y: 54, distance: 35.7
click at [382, 36] on icon at bounding box center [386, 35] width 17 height 10
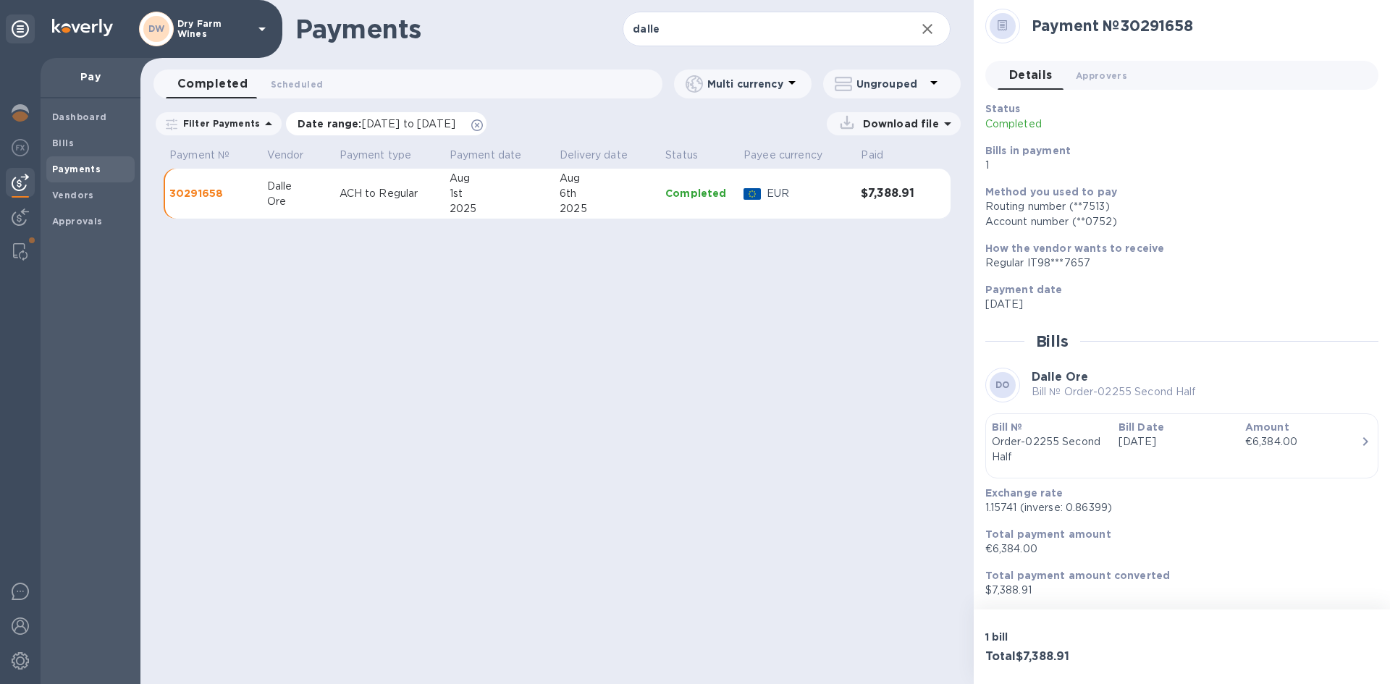
click at [483, 128] on icon at bounding box center [477, 125] width 12 height 12
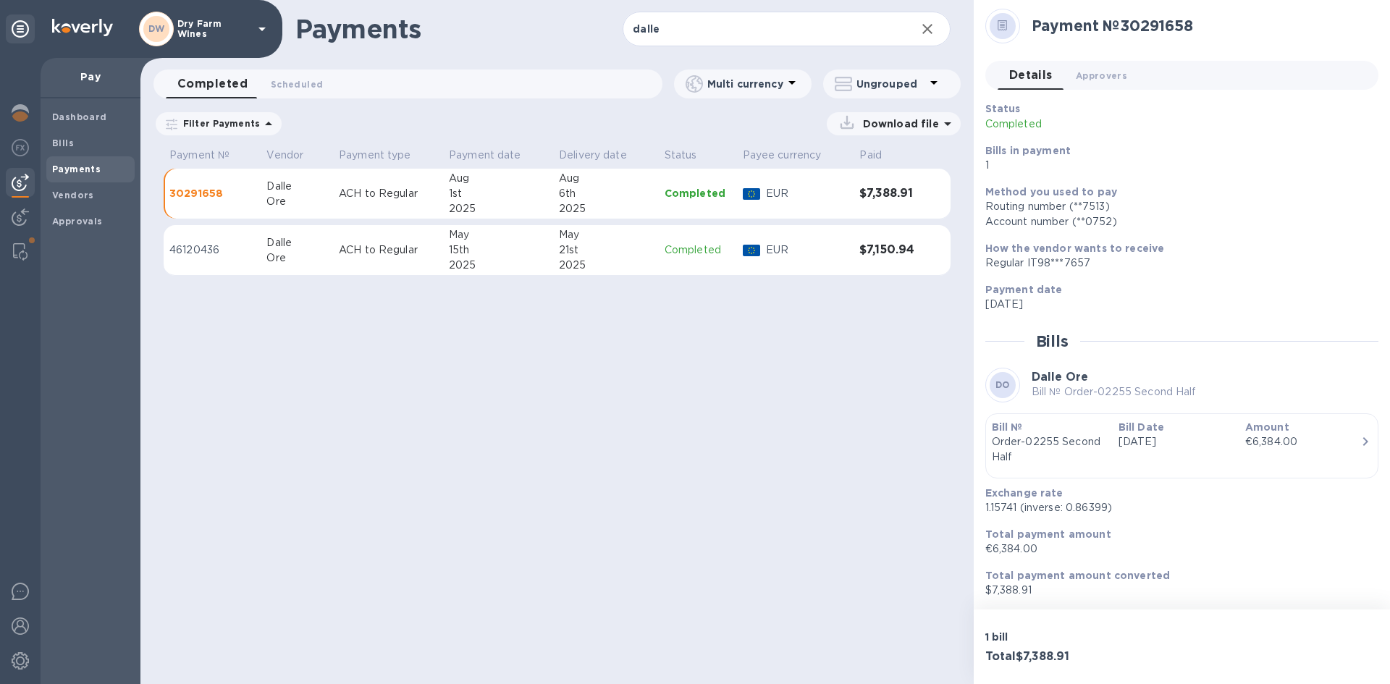
click at [622, 265] on div "2025" at bounding box center [606, 265] width 94 height 15
